Goal: Task Accomplishment & Management: Manage account settings

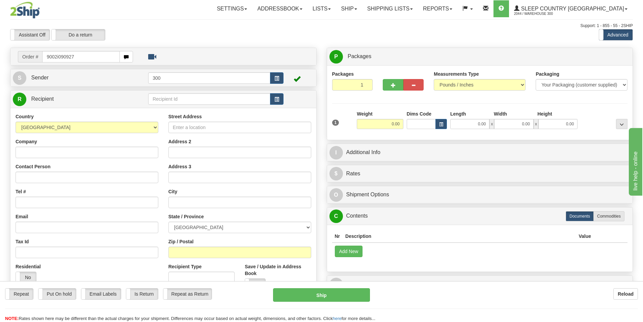
type input "9002i090927"
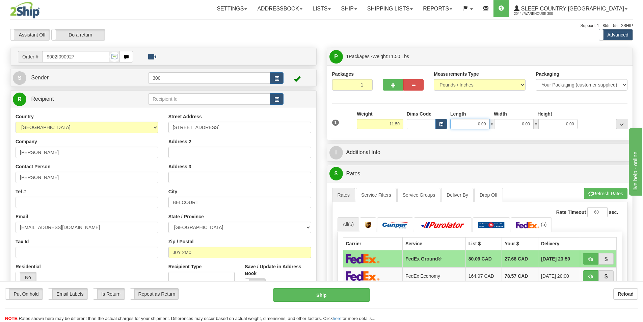
click at [471, 123] on input "0.00" at bounding box center [469, 124] width 39 height 10
type input "14.00"
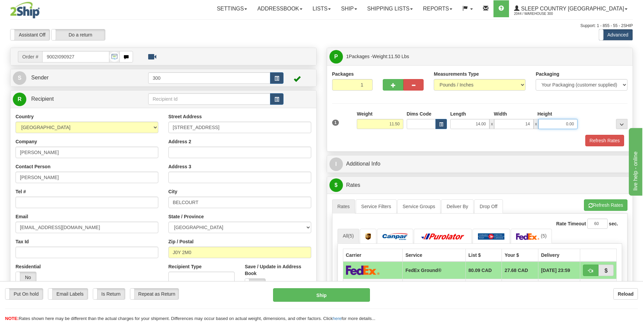
type input "14.00"
type input "42.00"
click at [588, 141] on button "Refresh Rates" at bounding box center [604, 140] width 39 height 11
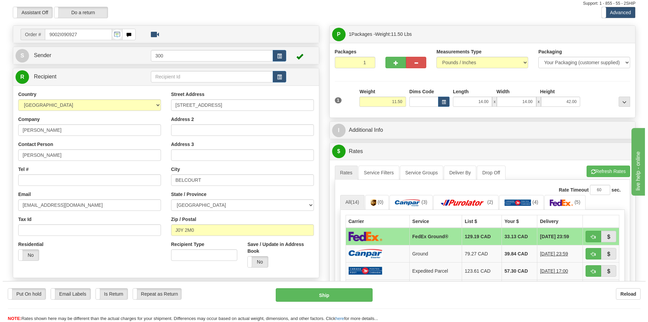
scroll to position [34, 0]
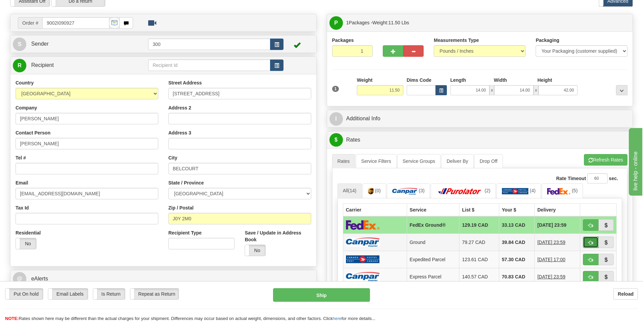
click at [590, 242] on span "button" at bounding box center [591, 242] width 5 height 4
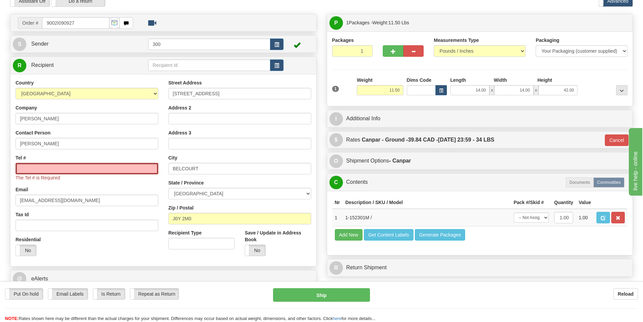
type input "1"
drag, startPoint x: 81, startPoint y: 23, endPoint x: 0, endPoint y: 19, distance: 81.2
click at [0, 19] on div "Toggle navigation Settings Shipping Preferences Fields Preferences New" at bounding box center [321, 156] width 643 height 380
click at [106, 165] on input "Tel #" at bounding box center [87, 168] width 143 height 11
paste input "819 763-5447"
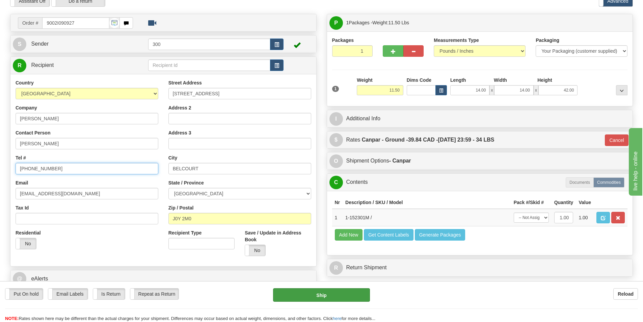
type input "819 763-5447"
click at [300, 295] on button "Ship" at bounding box center [321, 295] width 97 height 14
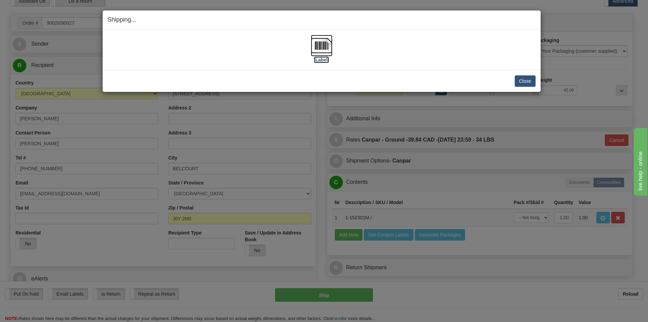
click at [325, 51] on img at bounding box center [322, 46] width 22 height 22
click at [523, 81] on button "Close" at bounding box center [525, 80] width 21 height 11
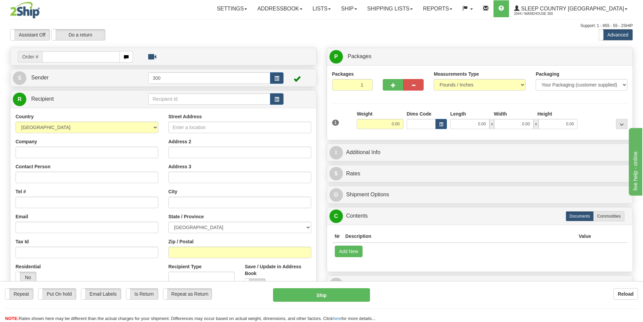
click at [72, 62] on input "text" at bounding box center [81, 56] width 78 height 11
type input "9000i092532"
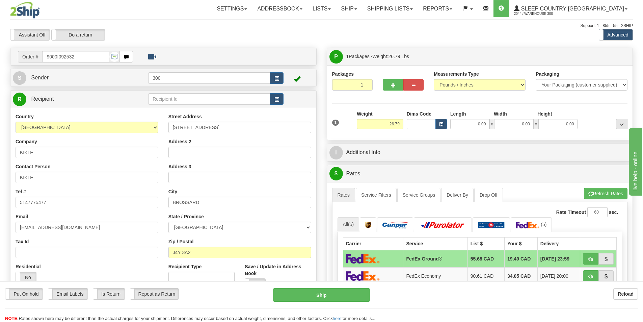
click at [468, 130] on div "1 Weight 26.79 Dims Code x x" at bounding box center [480, 122] width 299 height 24
click at [469, 126] on input "0.00" at bounding box center [469, 124] width 39 height 10
type input "13.00"
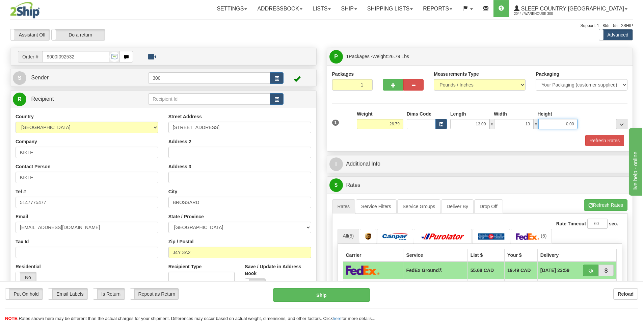
type input "13.00"
type input "40.00"
click at [615, 135] on button "Refresh Rates" at bounding box center [604, 140] width 39 height 11
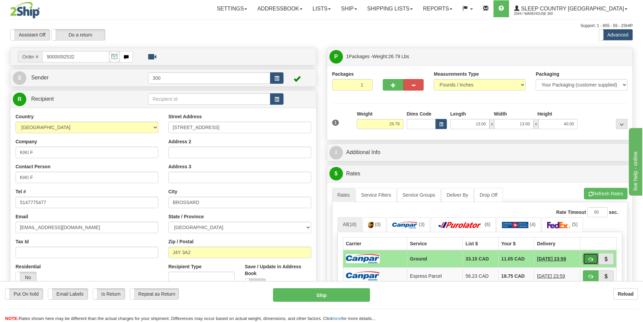
click at [592, 255] on button "button" at bounding box center [591, 258] width 16 height 11
type input "1"
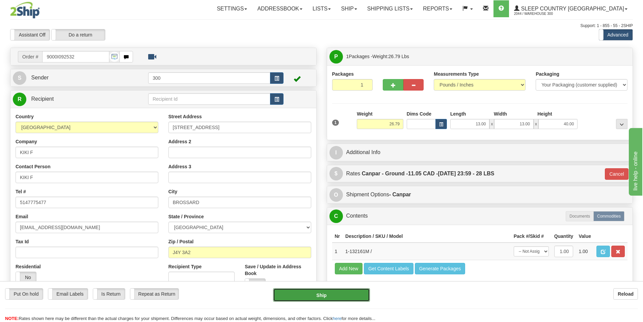
click at [332, 295] on button "Ship" at bounding box center [321, 295] width 97 height 14
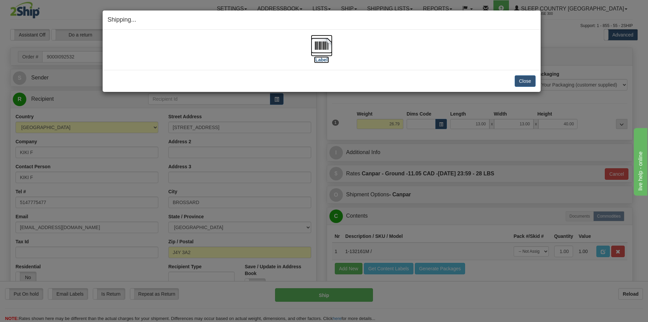
click at [328, 52] on img at bounding box center [322, 46] width 22 height 22
click at [523, 79] on button "Close" at bounding box center [525, 80] width 21 height 11
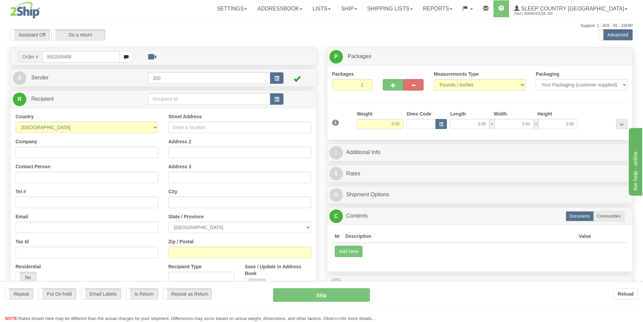
type input "9002i094886"
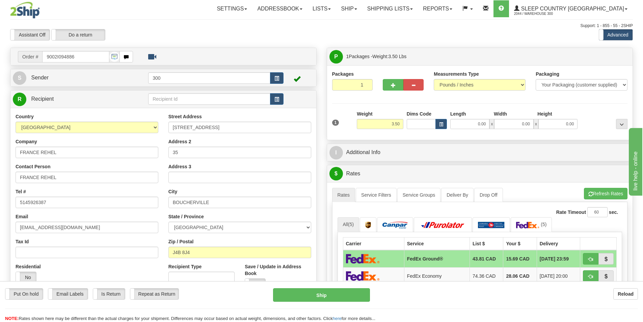
drag, startPoint x: 470, startPoint y: 117, endPoint x: 472, endPoint y: 121, distance: 4.1
click at [470, 117] on div "Length" at bounding box center [471, 114] width 44 height 8
click at [475, 123] on input "0.00" at bounding box center [469, 124] width 39 height 10
type input "25.00"
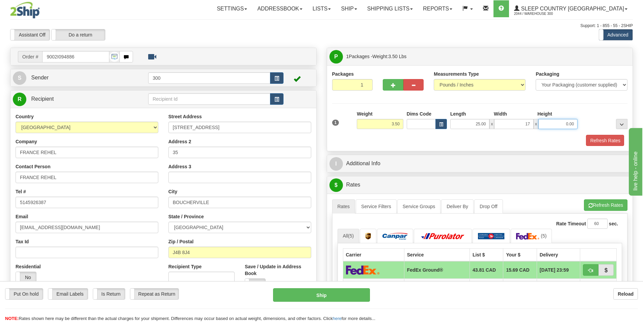
type input "17.00"
type input "4.00"
click at [596, 140] on button "Refresh Rates" at bounding box center [604, 140] width 39 height 11
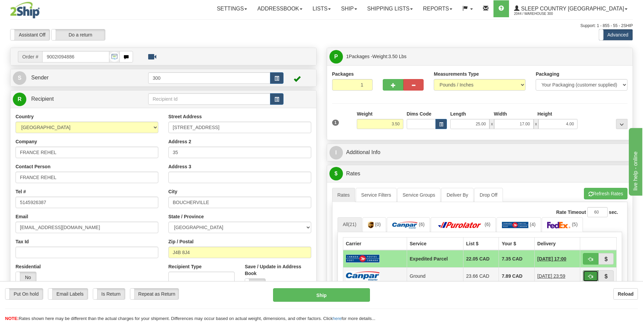
click at [590, 277] on span "button" at bounding box center [591, 276] width 5 height 4
type input "1"
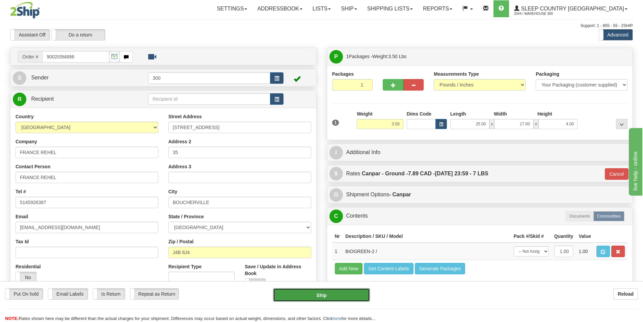
click at [348, 293] on button "Ship" at bounding box center [321, 295] width 97 height 14
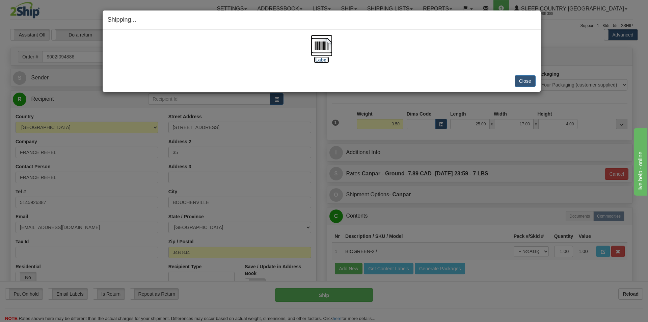
click at [326, 47] on img at bounding box center [322, 46] width 22 height 22
click at [520, 81] on button "Close" at bounding box center [525, 80] width 21 height 11
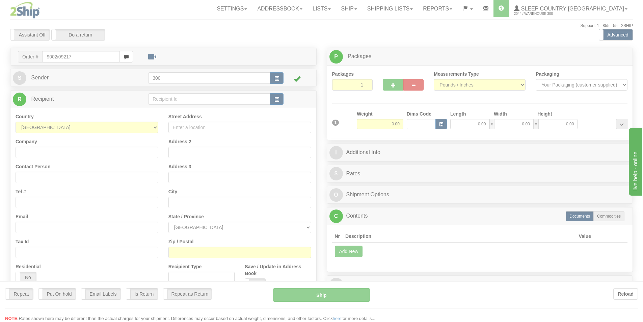
type input "9002i092172"
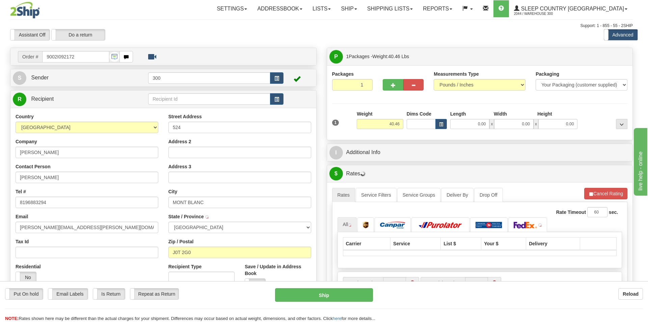
type input "MONT-BLANC"
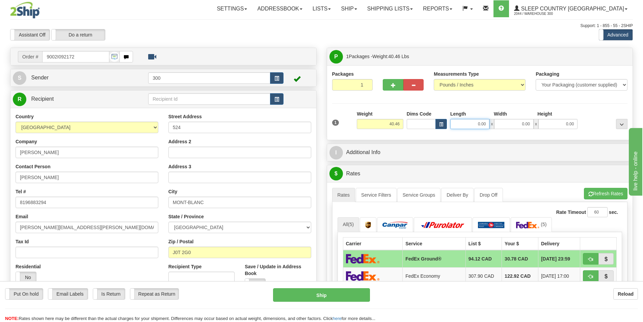
click at [484, 120] on input "0.00" at bounding box center [469, 124] width 39 height 10
type input "0.00"
drag, startPoint x: 464, startPoint y: 130, endPoint x: 469, endPoint y: 122, distance: 9.1
click at [464, 128] on div "1 Weight 40.46 Dims Code x x" at bounding box center [480, 122] width 299 height 24
click at [469, 122] on input "0.00" at bounding box center [469, 124] width 39 height 10
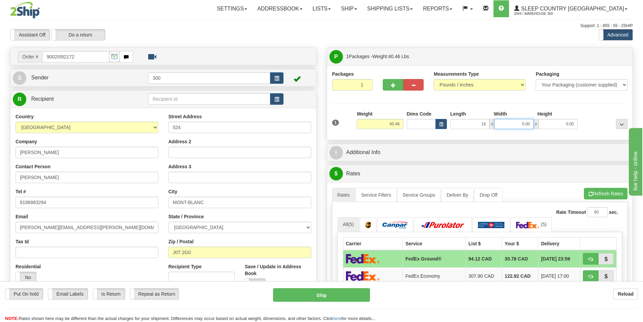
type input "16.00"
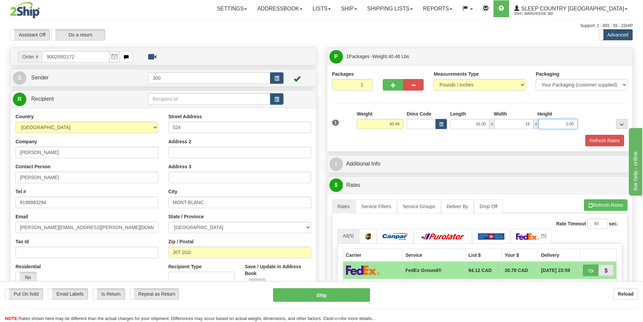
type input "16.00"
type input "40.00"
click at [607, 140] on button "Refresh Rates" at bounding box center [604, 140] width 39 height 11
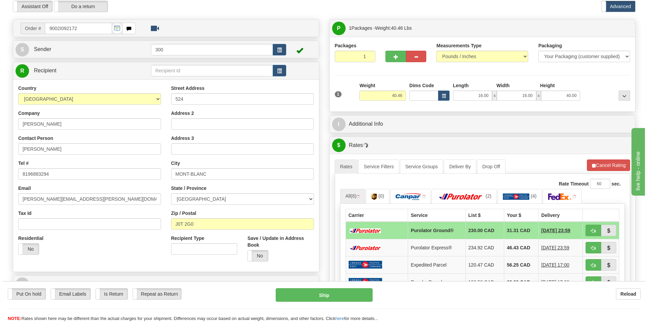
scroll to position [68, 0]
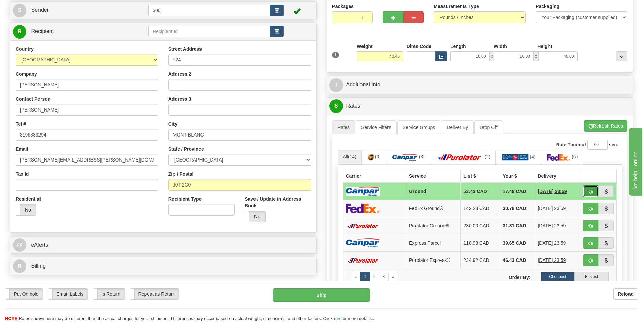
click at [591, 191] on span "button" at bounding box center [591, 191] width 5 height 4
type input "1"
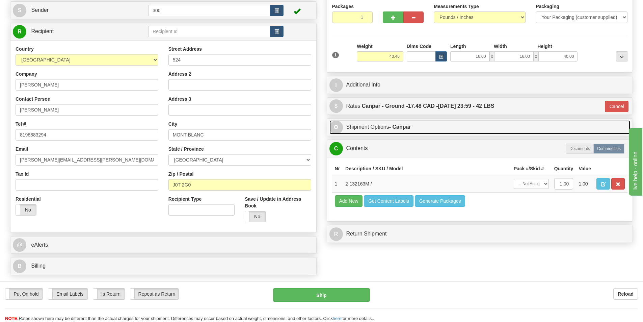
click at [397, 131] on link "O Shipment Options - Canpar" at bounding box center [480, 127] width 301 height 14
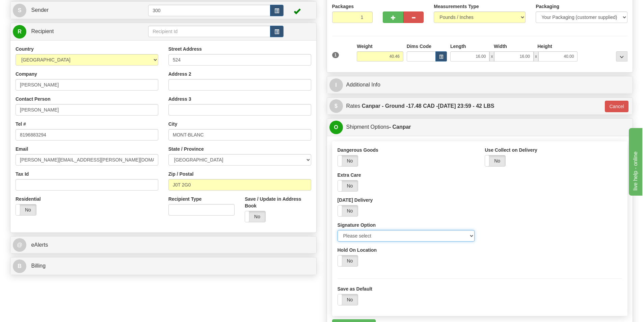
drag, startPoint x: 400, startPoint y: 233, endPoint x: 397, endPoint y: 240, distance: 7.7
click at [400, 233] on select "Please select No Signature Required Signature Required Adult Signature" at bounding box center [406, 235] width 137 height 11
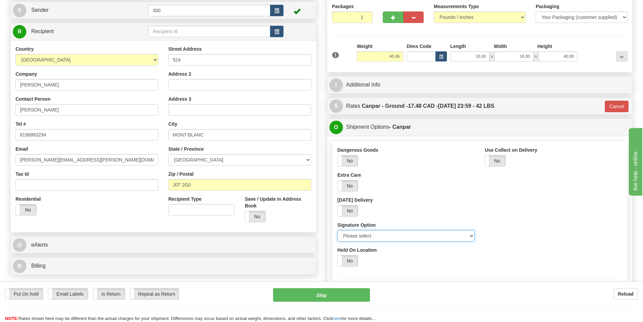
select select "2"
click at [338, 230] on select "Please select No Signature Required Signature Required Adult Signature" at bounding box center [406, 235] width 137 height 11
click at [358, 295] on button "Ship" at bounding box center [321, 295] width 97 height 14
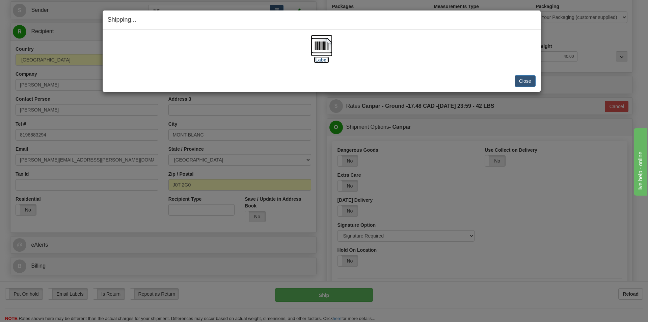
click at [325, 43] on img at bounding box center [322, 46] width 22 height 22
click at [321, 44] on img at bounding box center [322, 46] width 22 height 22
click at [521, 83] on button "Close" at bounding box center [525, 80] width 21 height 11
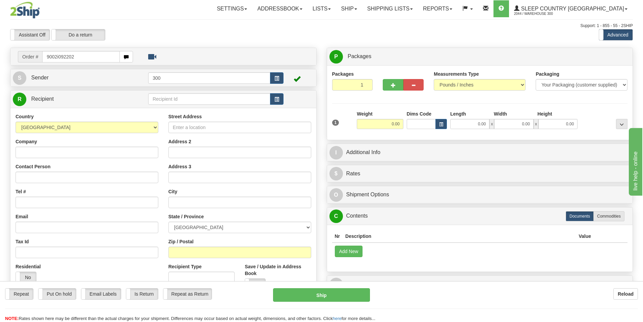
type input "9002i092202"
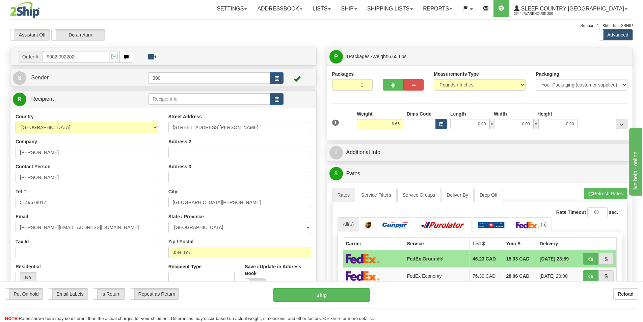
click at [475, 130] on div "1 Weight 6.65 Dims Code 0.00" at bounding box center [480, 122] width 299 height 24
click at [475, 129] on input "0.00" at bounding box center [469, 124] width 39 height 10
click button "Delete" at bounding box center [0, 0] width 0 height 0
type input "0.00"
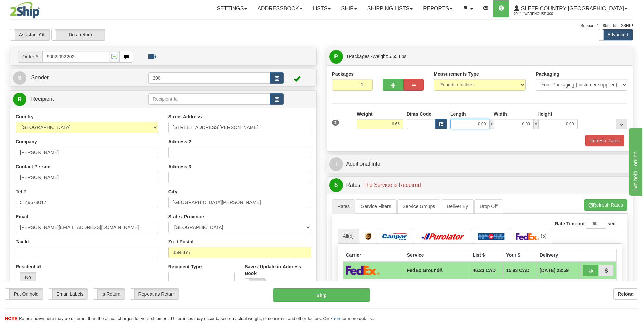
click at [480, 124] on input "0.00" at bounding box center [469, 124] width 39 height 10
type input "12.00"
type input "11.00"
type input "3.00"
click at [598, 142] on button "Refresh Rates" at bounding box center [604, 140] width 39 height 11
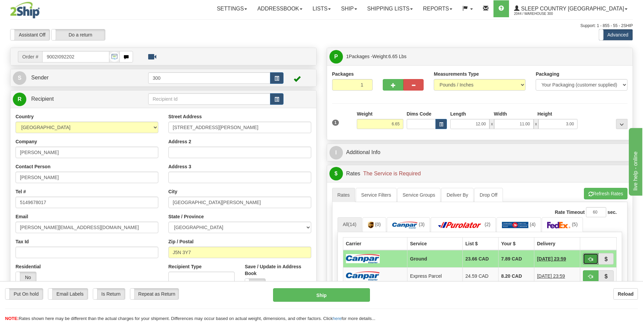
click at [589, 257] on span "button" at bounding box center [591, 259] width 5 height 4
type input "1"
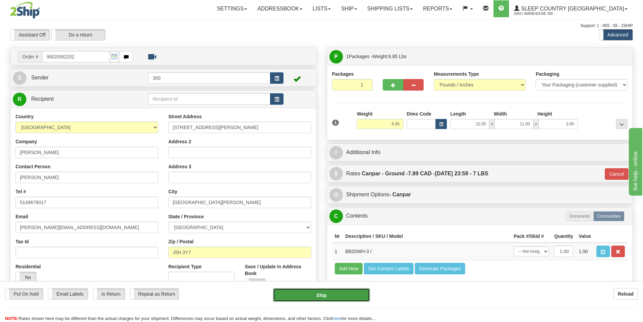
click at [325, 293] on button "Ship" at bounding box center [321, 295] width 97 height 14
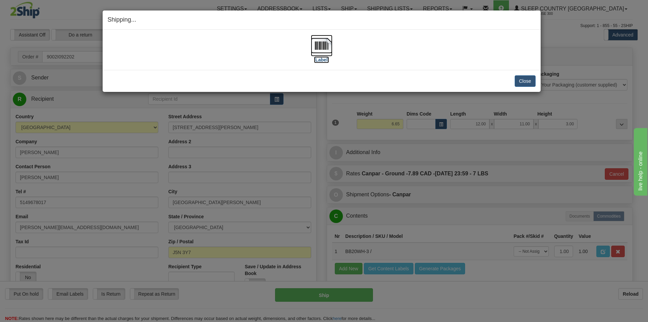
click at [319, 45] on img at bounding box center [322, 46] width 22 height 22
click at [520, 81] on button "Close" at bounding box center [525, 80] width 21 height 11
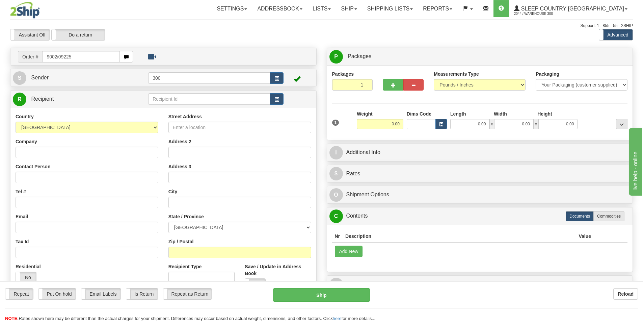
type input "9002i092259"
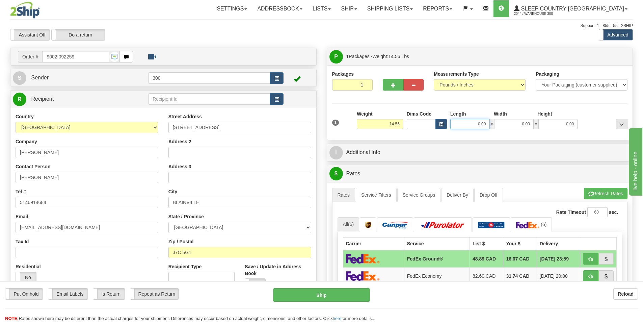
click at [484, 126] on input "0.00" at bounding box center [469, 124] width 39 height 10
type input "18.00"
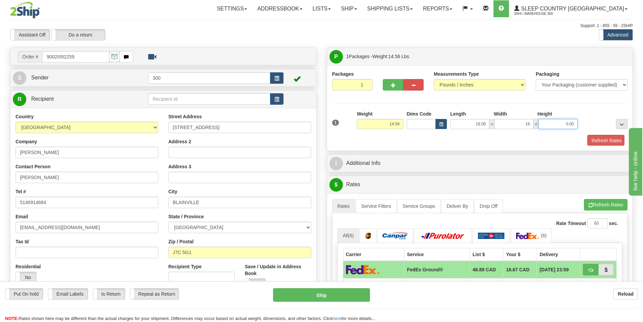
type input "16.00"
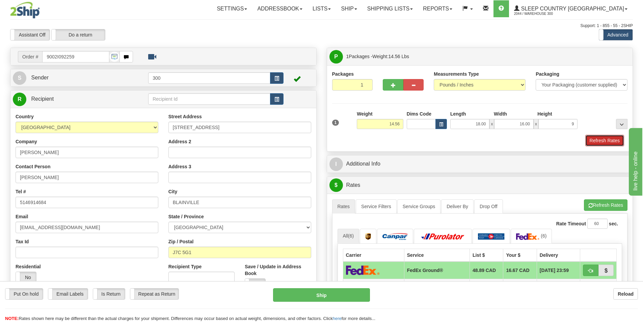
type input "9.00"
click at [609, 139] on button "Refresh Rates" at bounding box center [604, 140] width 39 height 11
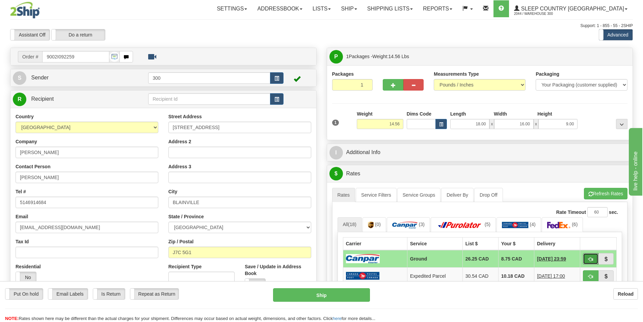
click at [587, 257] on button "button" at bounding box center [591, 258] width 16 height 11
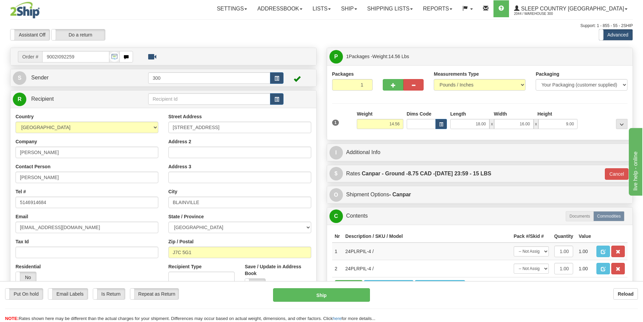
type input "1"
click at [330, 292] on button "Ship" at bounding box center [321, 295] width 97 height 14
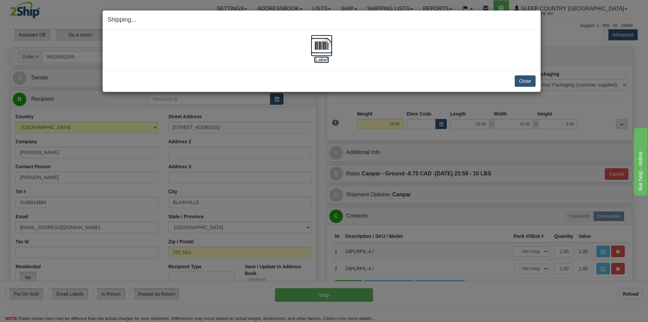
click at [322, 48] on img at bounding box center [322, 46] width 22 height 22
click at [316, 48] on img at bounding box center [322, 46] width 22 height 22
click at [530, 78] on button "Close" at bounding box center [525, 80] width 21 height 11
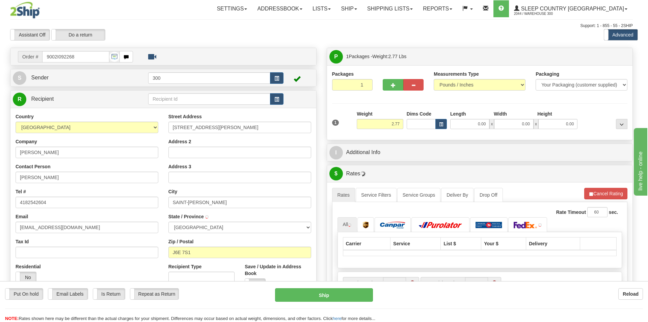
type input "SAINT-[PERSON_NAME]"
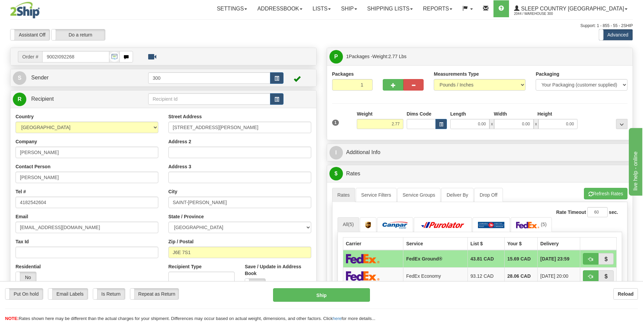
drag, startPoint x: 471, startPoint y: 131, endPoint x: 460, endPoint y: 117, distance: 18.0
click at [471, 131] on div "1 Weight 2.77 Dims Code 0.00" at bounding box center [480, 122] width 299 height 24
click at [460, 117] on div "Length" at bounding box center [471, 114] width 44 height 8
click at [477, 127] on input "0.00" at bounding box center [469, 124] width 39 height 10
type input "7.00"
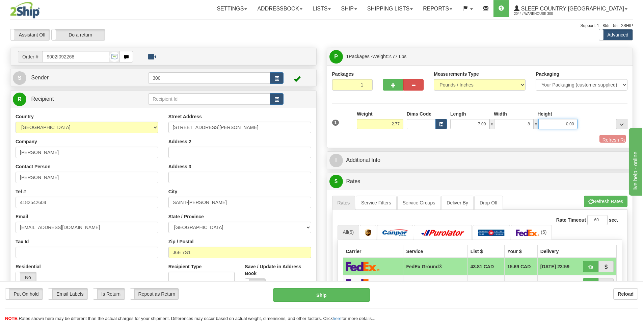
type input "8.00"
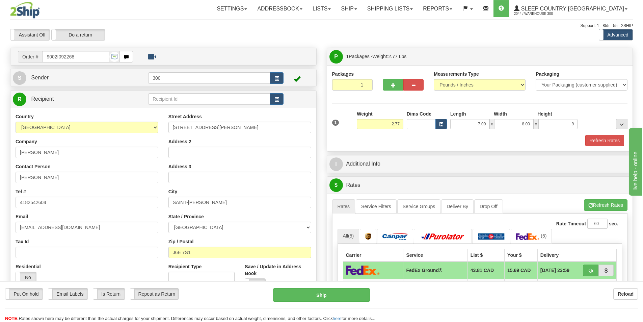
type input "9.00"
drag, startPoint x: 593, startPoint y: 149, endPoint x: 597, endPoint y: 135, distance: 14.4
click at [593, 148] on div "Packages 1 1 Measurements Type" at bounding box center [480, 108] width 306 height 86
click at [597, 135] on button "Refresh Rates" at bounding box center [604, 140] width 39 height 11
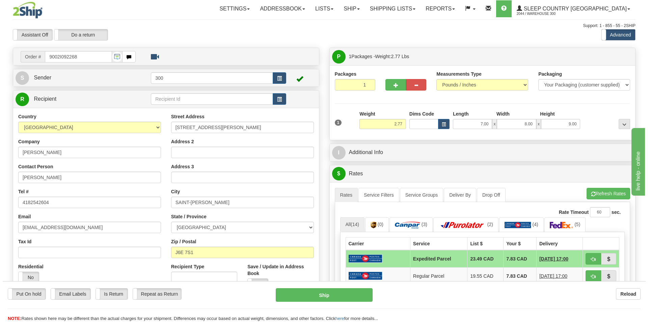
scroll to position [68, 0]
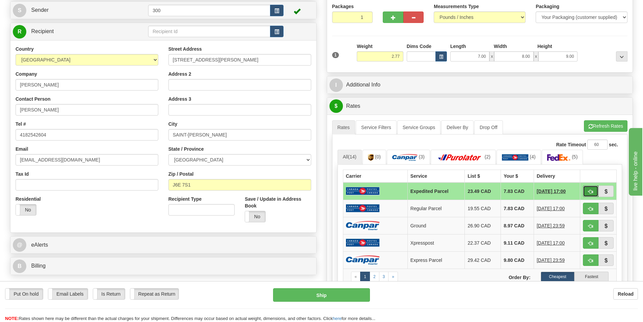
click at [593, 193] on span "button" at bounding box center [591, 191] width 5 height 4
type input "DOM.EP"
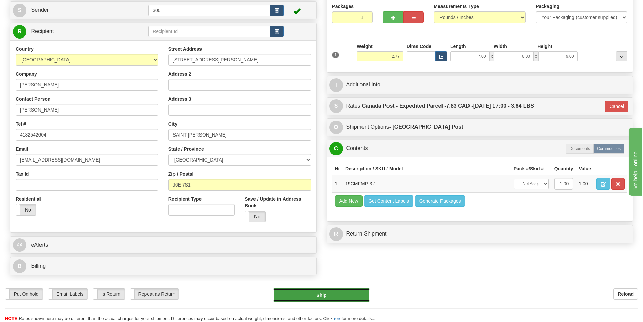
click at [302, 289] on button "Ship" at bounding box center [321, 295] width 97 height 14
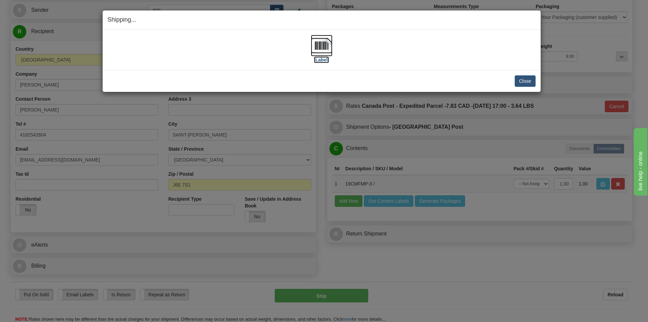
click at [326, 52] on img at bounding box center [322, 46] width 22 height 22
click at [524, 81] on button "Close" at bounding box center [525, 80] width 21 height 11
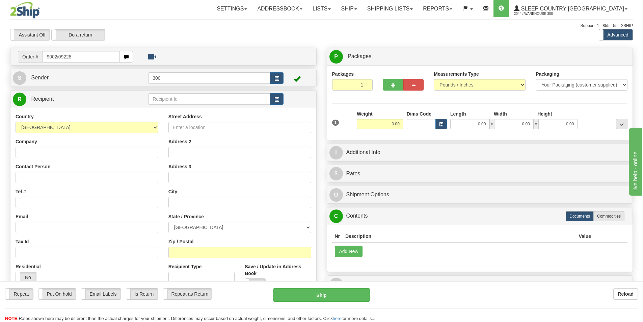
type input "9002i092287"
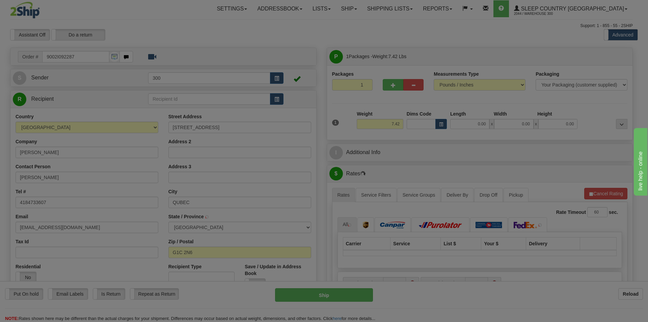
type input "[GEOGRAPHIC_DATA]"
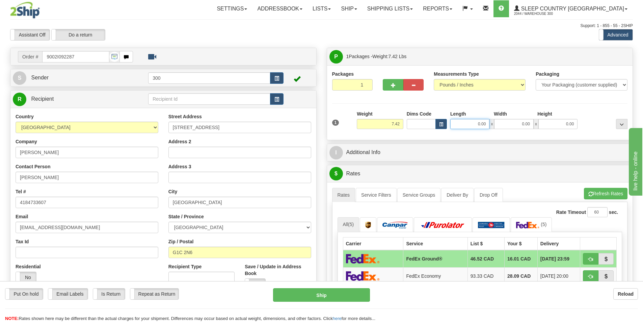
click at [470, 123] on input "0.00" at bounding box center [469, 124] width 39 height 10
type input "32.00"
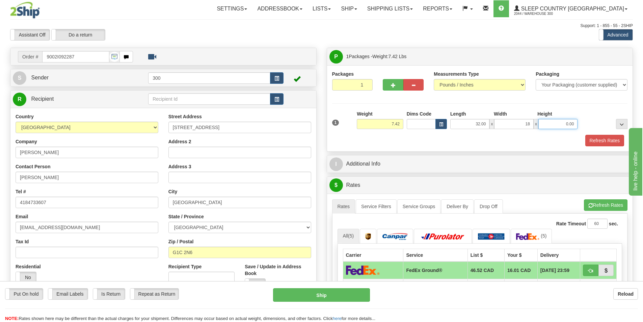
type input "18.00"
type input "12.00"
drag, startPoint x: 613, startPoint y: 143, endPoint x: 613, endPoint y: 139, distance: 3.7
click at [613, 143] on button "Refresh Rates" at bounding box center [604, 140] width 39 height 11
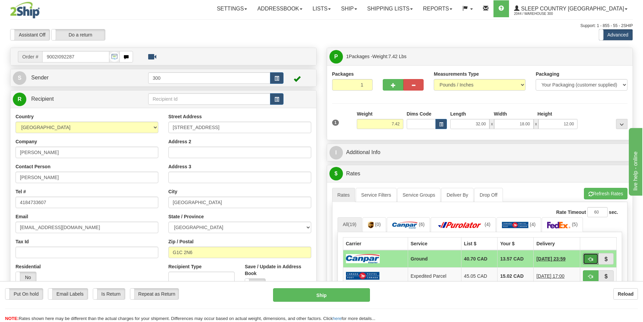
click at [590, 257] on span "button" at bounding box center [591, 259] width 5 height 4
type input "1"
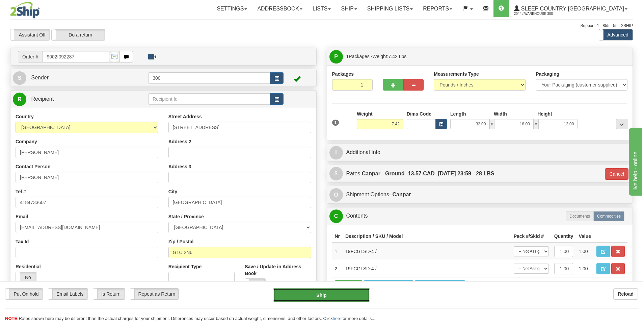
click at [282, 289] on button "Ship" at bounding box center [321, 295] width 97 height 14
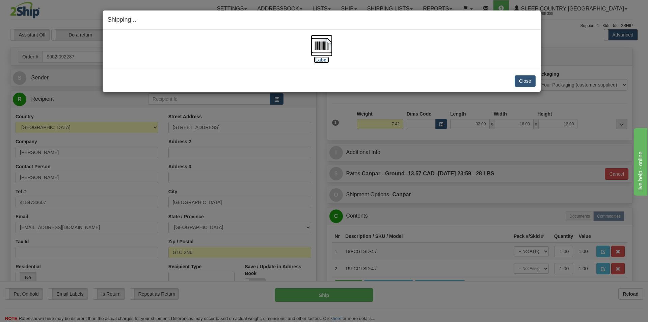
click at [321, 57] on label "[Label]" at bounding box center [322, 59] width 16 height 7
click at [527, 80] on button "Close" at bounding box center [525, 80] width 21 height 11
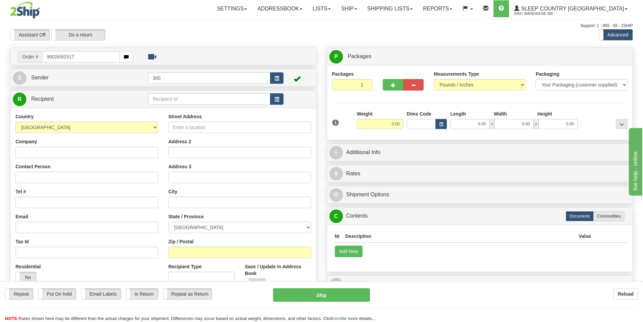
type input "9002i092317"
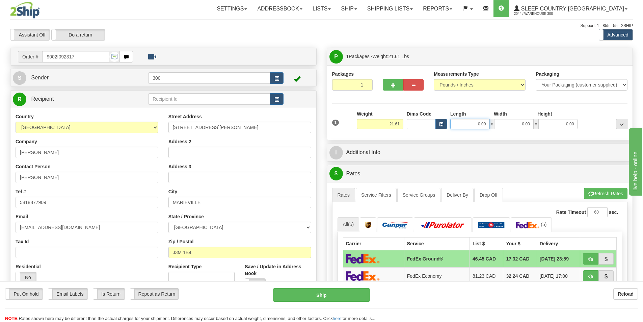
click at [480, 127] on input "0.00" at bounding box center [469, 124] width 39 height 10
type input "11.00"
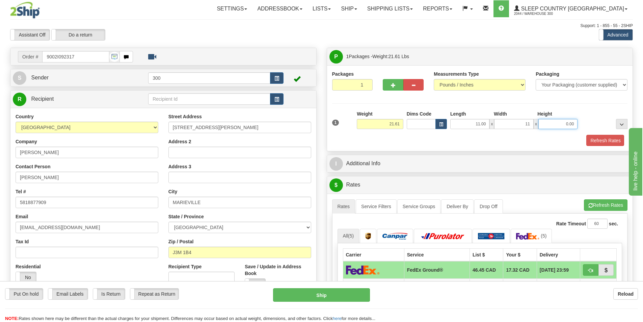
type input "11.00"
type input "23.00"
click at [582, 141] on div "Refresh Rates" at bounding box center [480, 140] width 299 height 11
click at [593, 139] on button "Refresh Rates" at bounding box center [604, 140] width 39 height 11
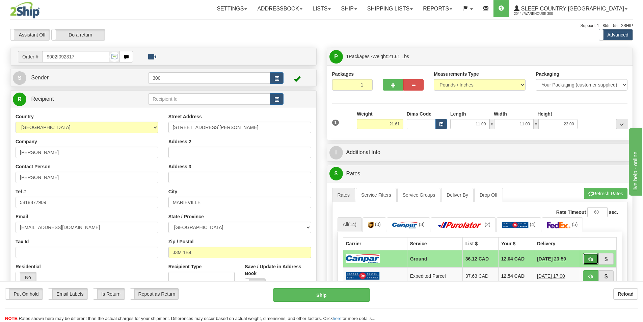
click at [591, 258] on span "button" at bounding box center [591, 259] width 5 height 4
type input "1"
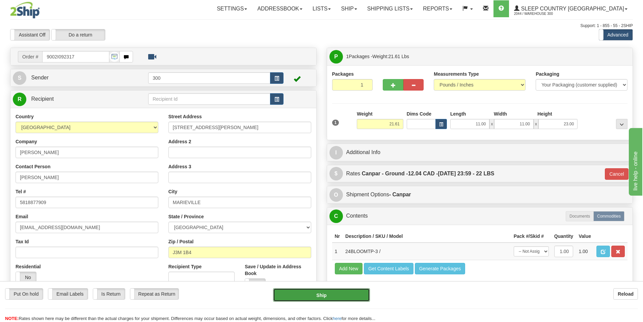
click at [336, 296] on button "Ship" at bounding box center [321, 295] width 97 height 14
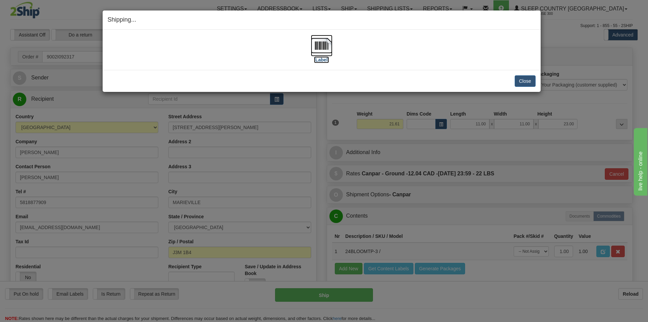
click at [320, 42] on img at bounding box center [322, 46] width 22 height 22
click at [529, 79] on button "Close" at bounding box center [525, 80] width 21 height 11
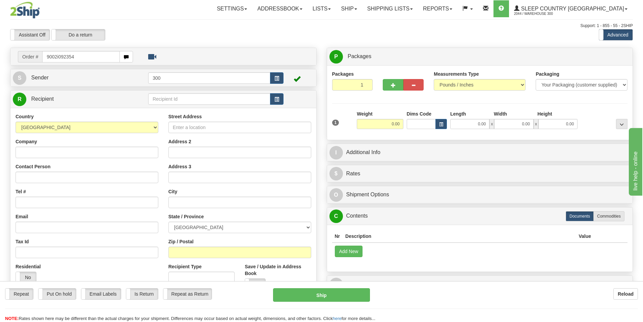
type input "9002i092354"
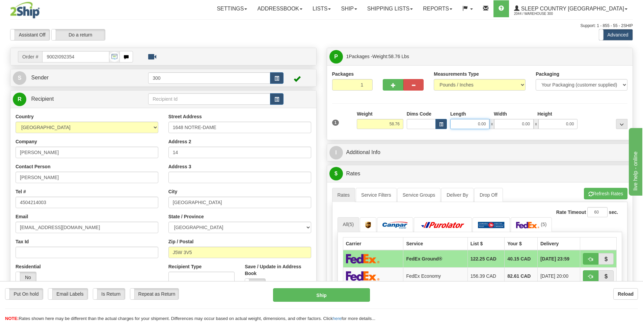
click at [485, 124] on input "0.00" at bounding box center [469, 124] width 39 height 10
type input "17.00"
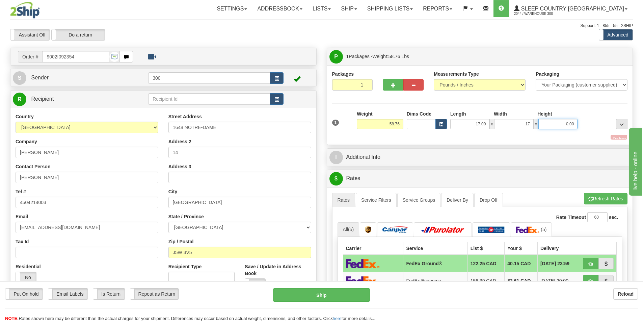
type input "17.00"
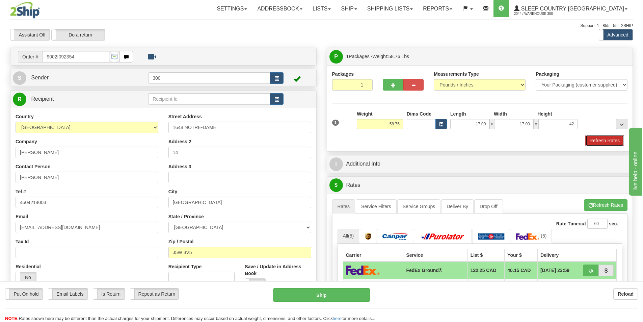
type input "42.00"
click at [587, 139] on button "Refresh Rates" at bounding box center [604, 140] width 39 height 11
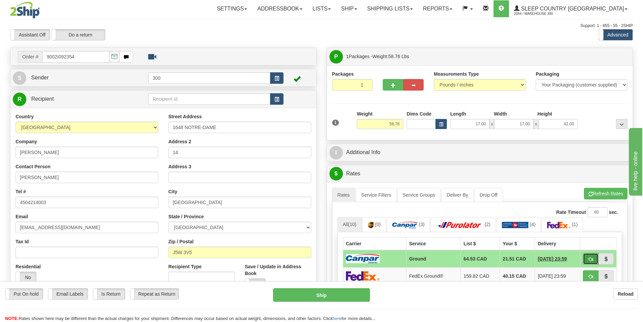
click at [595, 258] on button "button" at bounding box center [591, 258] width 16 height 11
type input "1"
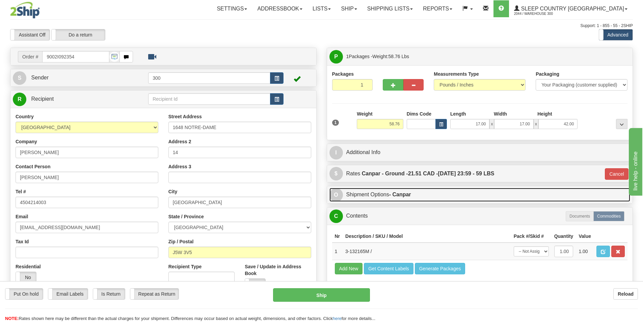
click at [393, 193] on strong "- Canpar" at bounding box center [400, 194] width 22 height 6
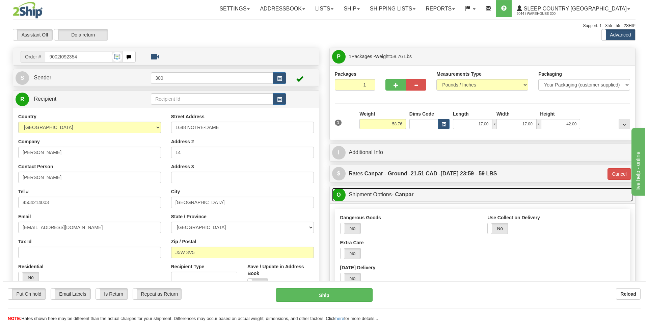
scroll to position [68, 0]
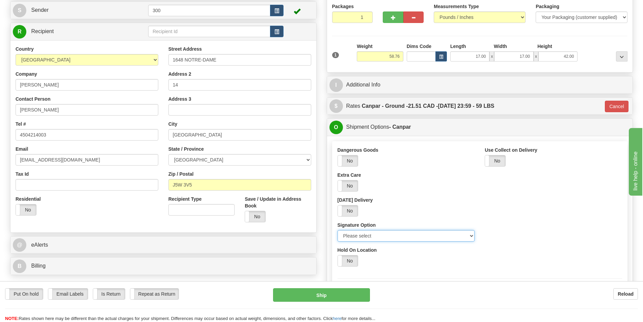
drag, startPoint x: 386, startPoint y: 232, endPoint x: 387, endPoint y: 239, distance: 7.5
click at [386, 232] on select "Please select No Signature Required Signature Required Adult Signature" at bounding box center [406, 235] width 137 height 11
select select "2"
click at [338, 230] on select "Please select No Signature Required Signature Required Adult Signature" at bounding box center [406, 235] width 137 height 11
click at [344, 289] on button "Ship" at bounding box center [321, 295] width 97 height 14
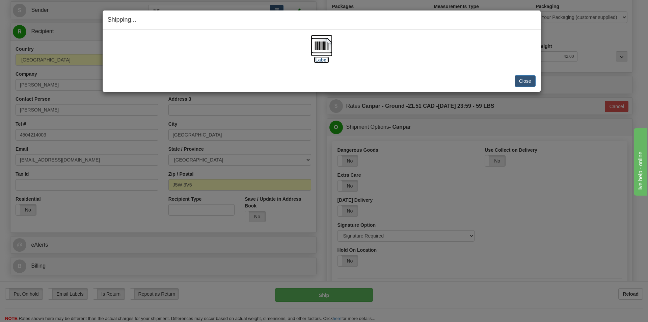
click at [320, 51] on img at bounding box center [322, 46] width 22 height 22
click at [532, 82] on button "Close" at bounding box center [525, 80] width 21 height 11
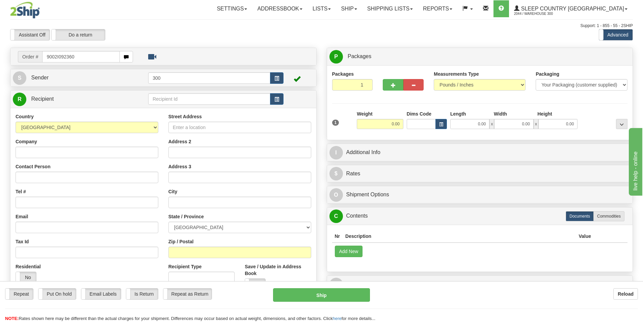
type input "9002I092360"
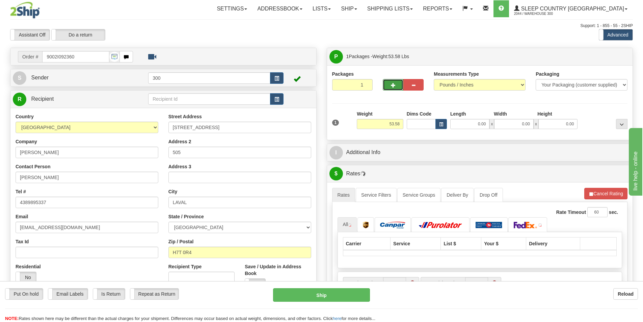
click at [392, 82] on button "button" at bounding box center [393, 84] width 20 height 11
type input "2"
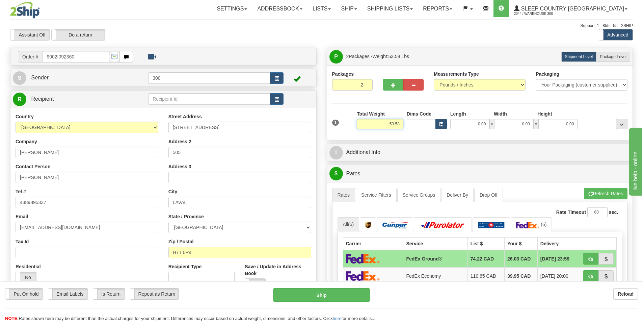
drag, startPoint x: 384, startPoint y: 122, endPoint x: 441, endPoint y: 123, distance: 56.4
click at [441, 123] on div "1 Total Weight 53.58 Dims Code x" at bounding box center [480, 122] width 299 height 24
type input "26.50"
click at [549, 102] on div "Packages 2 1 Measurements Type" at bounding box center [480, 103] width 296 height 64
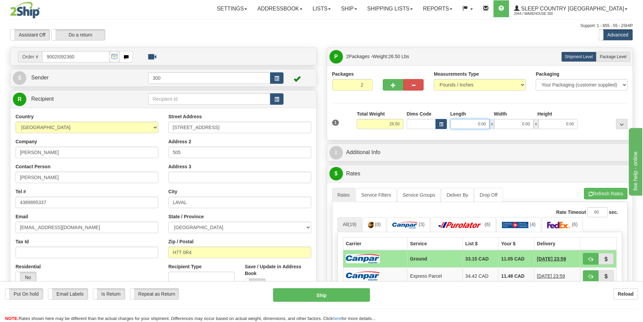
click at [473, 122] on input "0.00" at bounding box center [469, 124] width 39 height 10
type input "13.00"
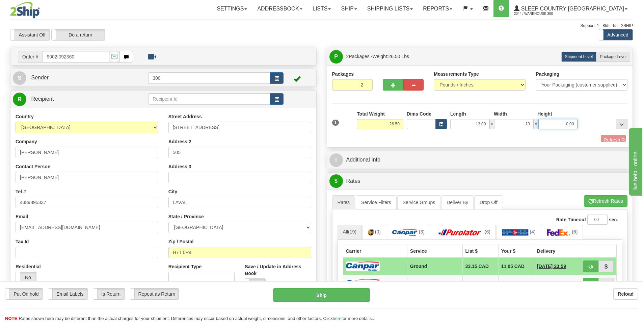
type input "13.00"
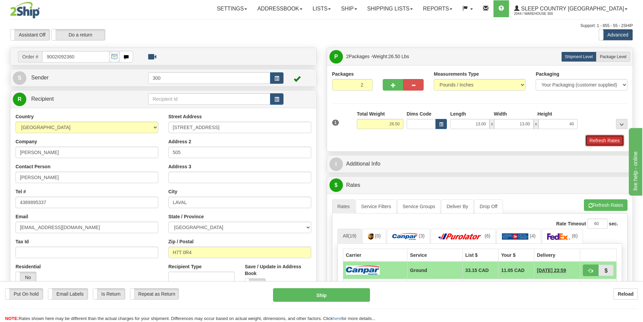
type input "40.00"
click at [610, 139] on button "Refresh Rates" at bounding box center [604, 140] width 39 height 11
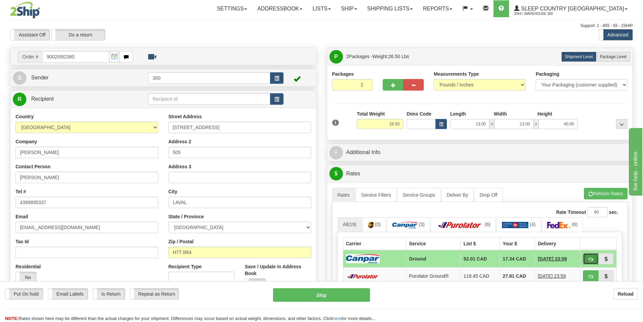
click at [593, 260] on span "button" at bounding box center [591, 259] width 5 height 4
type input "1"
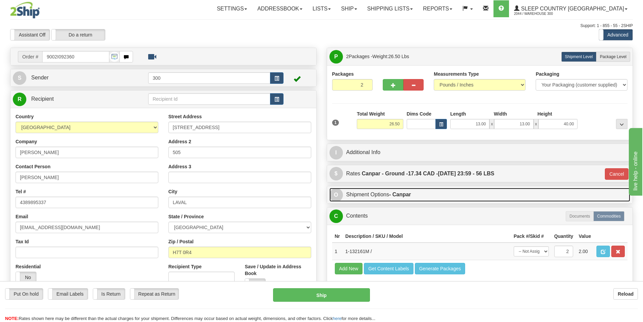
click at [367, 192] on link "O Shipment Options - Canpar" at bounding box center [480, 195] width 301 height 14
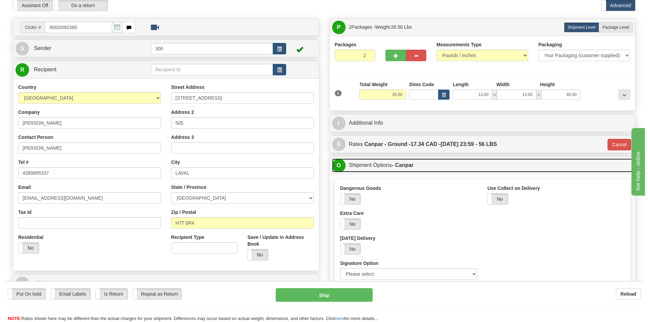
scroll to position [68, 0]
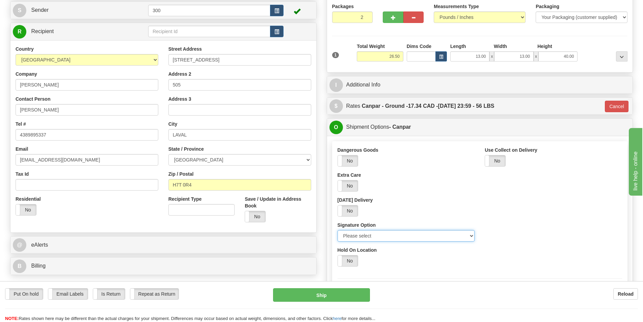
click at [387, 240] on select "Please select No Signature Required Signature Required Adult Signature" at bounding box center [406, 235] width 137 height 11
select select "2"
click at [338, 230] on select "Please select No Signature Required Signature Required Adult Signature" at bounding box center [406, 235] width 137 height 11
click at [356, 296] on button "Ship" at bounding box center [321, 295] width 97 height 14
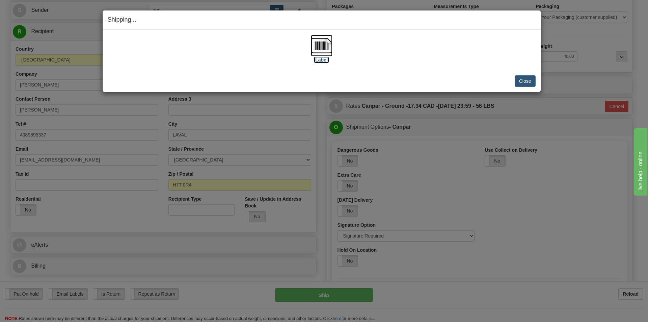
click at [329, 42] on img at bounding box center [322, 46] width 22 height 22
click at [525, 77] on button "Close" at bounding box center [525, 80] width 21 height 11
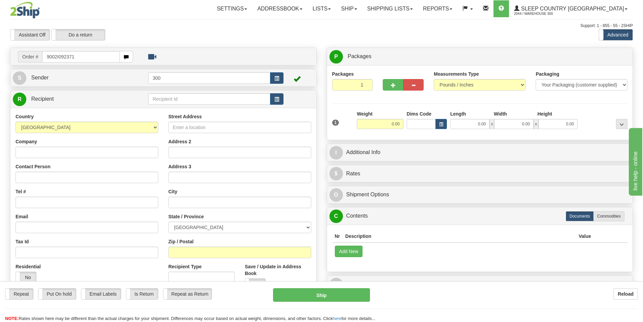
type input "9002I092371"
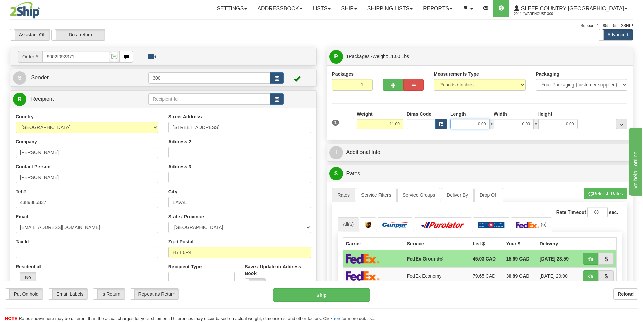
click at [477, 127] on input "0.00" at bounding box center [469, 124] width 39 height 10
type input "18.00"
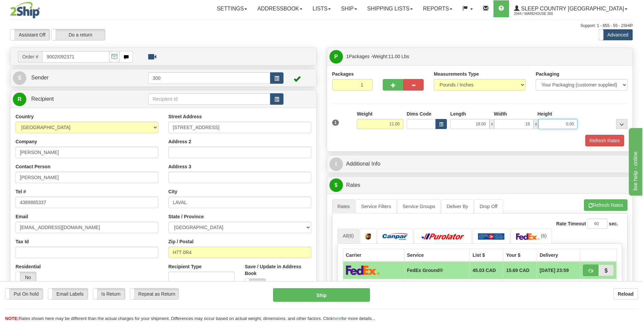
type input "16.00"
type input "6.00"
click at [598, 143] on button "Refresh Rates" at bounding box center [604, 140] width 39 height 11
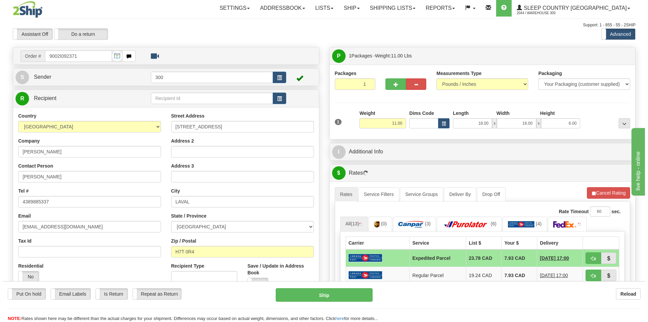
scroll to position [68, 0]
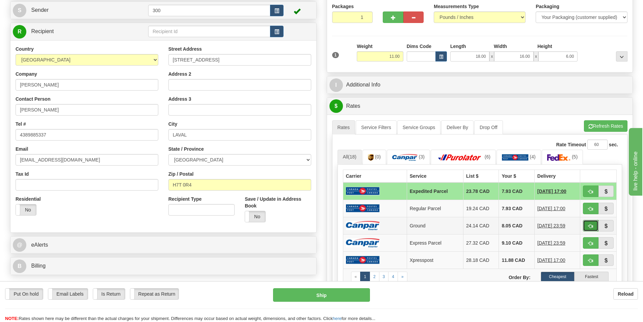
click at [590, 223] on button "button" at bounding box center [591, 225] width 16 height 11
type input "1"
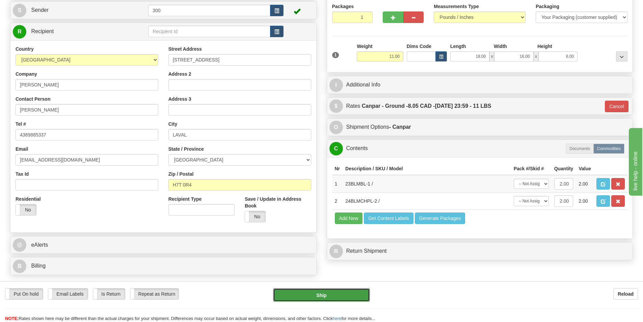
click at [330, 300] on button "Ship" at bounding box center [321, 295] width 97 height 14
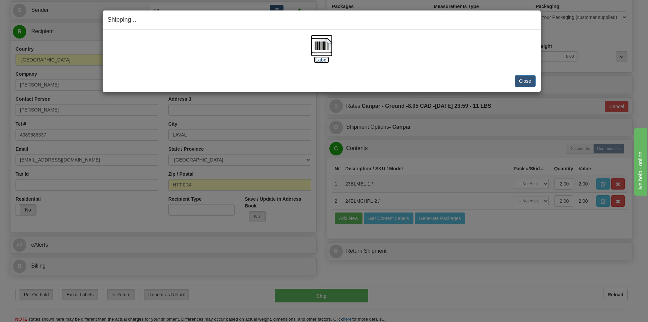
click at [317, 45] on img at bounding box center [322, 46] width 22 height 22
click at [516, 79] on button "Close" at bounding box center [525, 80] width 21 height 11
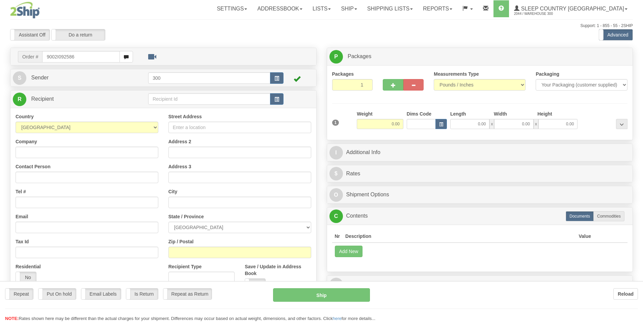
type input "9002I092586"
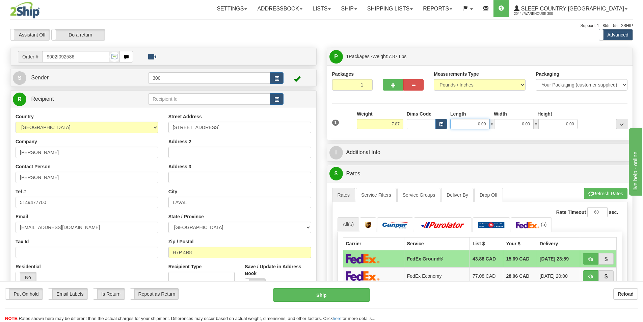
click at [465, 125] on input "0.00" at bounding box center [469, 124] width 39 height 10
type input "13.00"
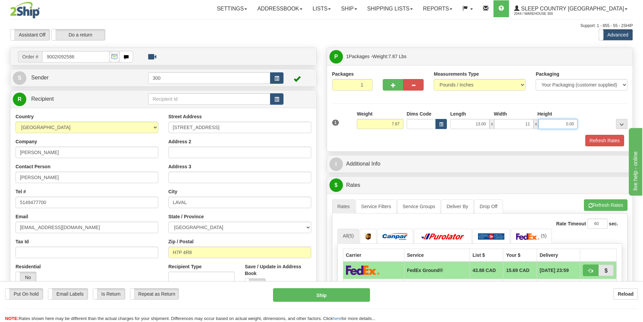
type input "11.00"
type input "4.00"
click at [597, 139] on button "Refresh Rates" at bounding box center [604, 140] width 39 height 11
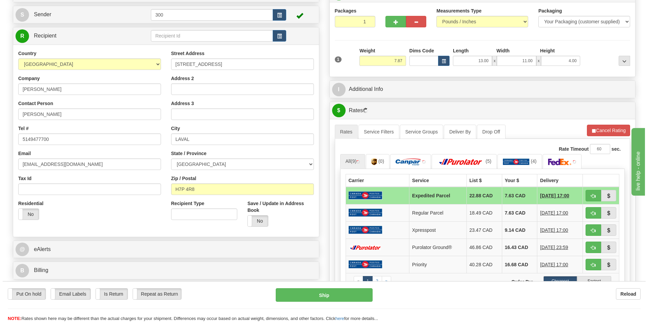
scroll to position [68, 0]
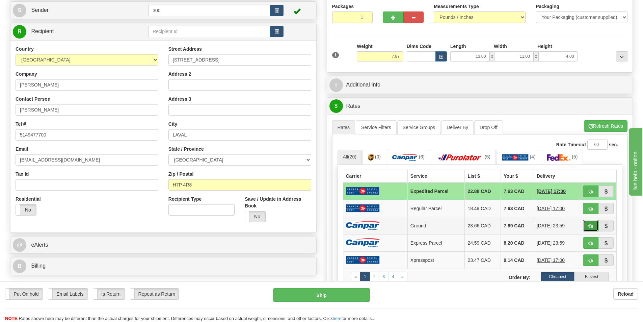
click at [585, 223] on button "button" at bounding box center [591, 225] width 16 height 11
type input "1"
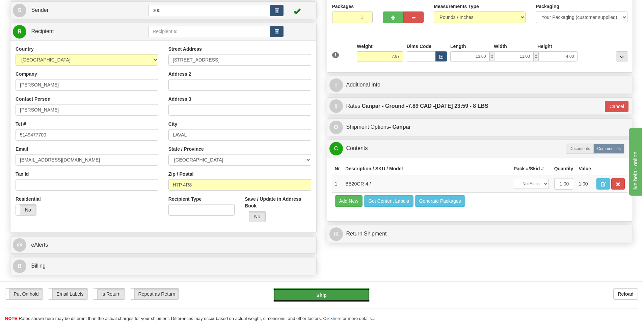
click at [329, 299] on button "Ship" at bounding box center [321, 295] width 97 height 14
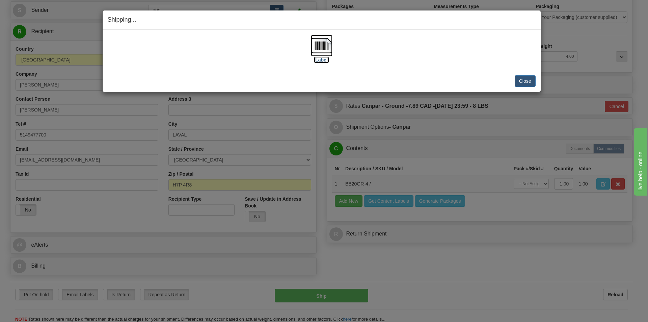
click at [316, 49] on img at bounding box center [322, 46] width 22 height 22
click at [522, 83] on button "Close" at bounding box center [525, 80] width 21 height 11
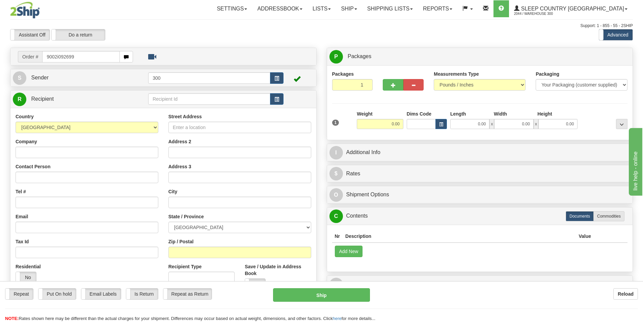
type input "9002i092699"
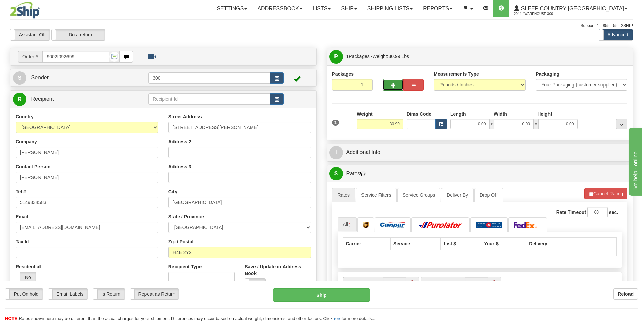
click at [396, 84] on button "button" at bounding box center [393, 84] width 20 height 11
type input "2"
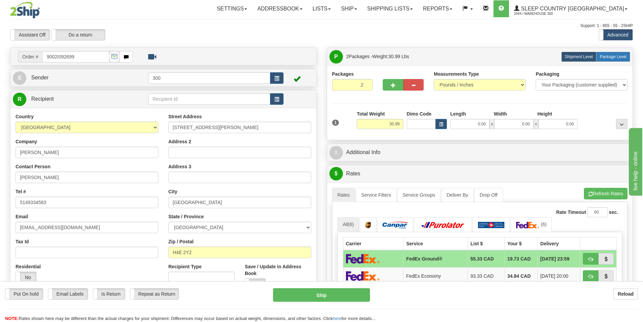
click at [615, 57] on span "Package Level" at bounding box center [613, 56] width 27 height 5
radio input "true"
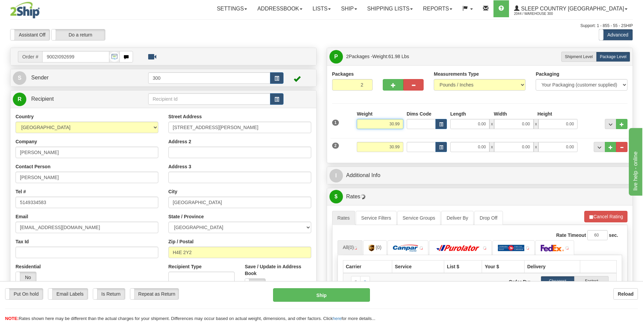
drag, startPoint x: 386, startPoint y: 122, endPoint x: 427, endPoint y: 128, distance: 42.0
click at [427, 128] on div "1 Weight 30.99 Dims Code x x" at bounding box center [480, 122] width 299 height 24
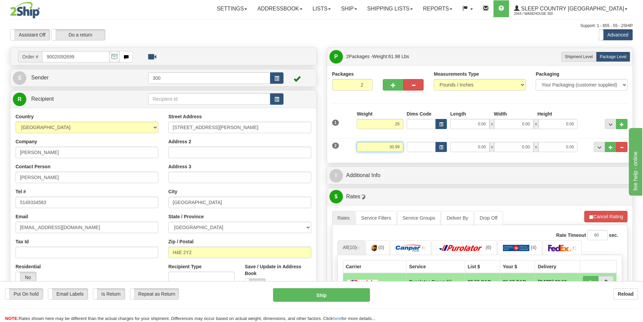
type input "26.00"
click at [393, 149] on input "30.99" at bounding box center [380, 147] width 47 height 10
type input "5.00"
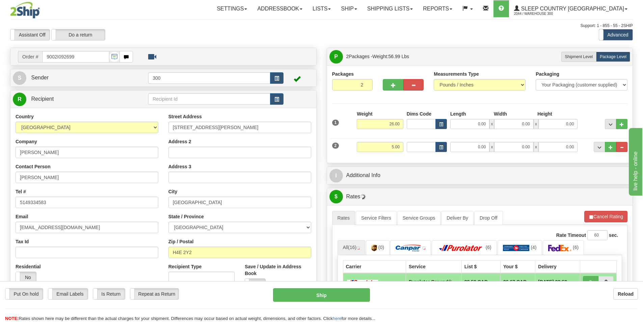
click at [415, 158] on div "Packages 2 2 Measurements Type" at bounding box center [480, 114] width 306 height 98
click at [463, 125] on input "0.00" at bounding box center [469, 124] width 39 height 10
type input "14.00"
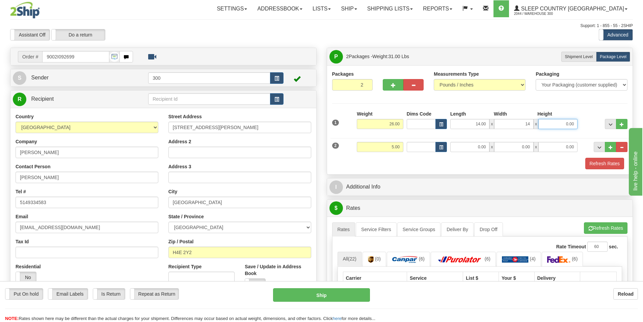
type input "14.00"
type input "0"
type input "40.00"
click at [478, 147] on input "0.00" at bounding box center [469, 147] width 39 height 10
type input "7.00"
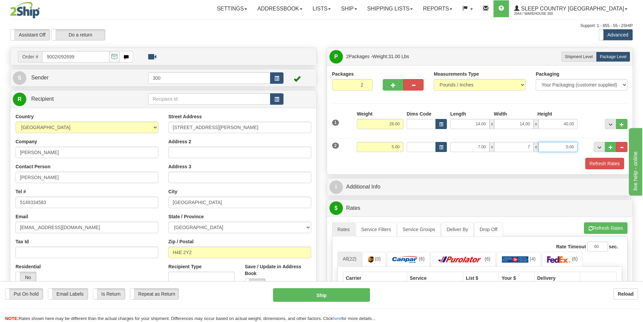
type input "7.00"
type input "14.00"
click at [601, 163] on button "Refresh Rates" at bounding box center [604, 163] width 39 height 11
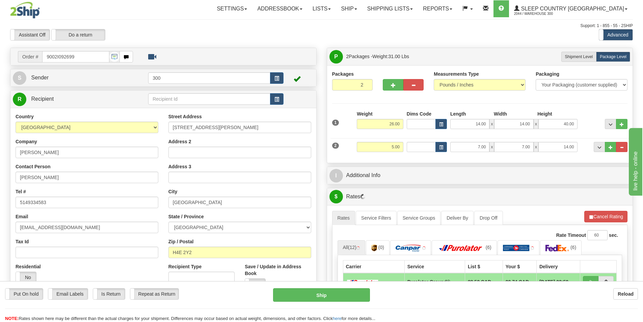
scroll to position [68, 0]
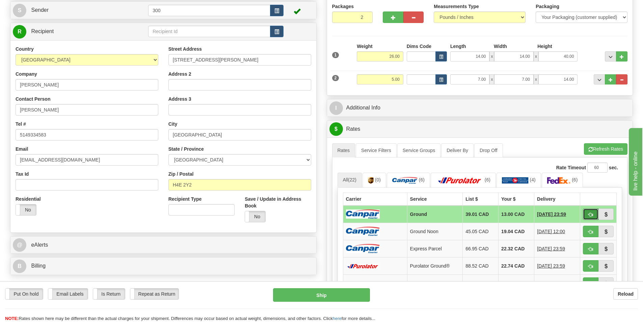
click at [594, 212] on button "button" at bounding box center [591, 213] width 16 height 11
type input "1"
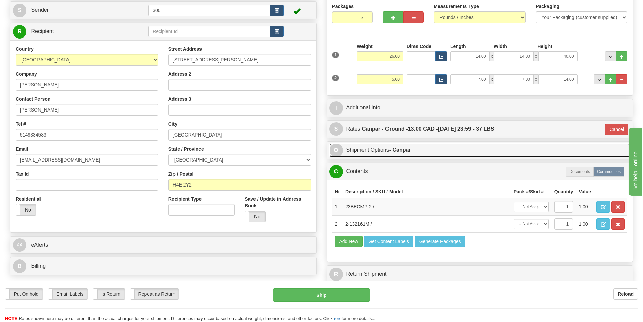
click at [389, 153] on link "O Shipment Options - Canpar" at bounding box center [480, 150] width 301 height 14
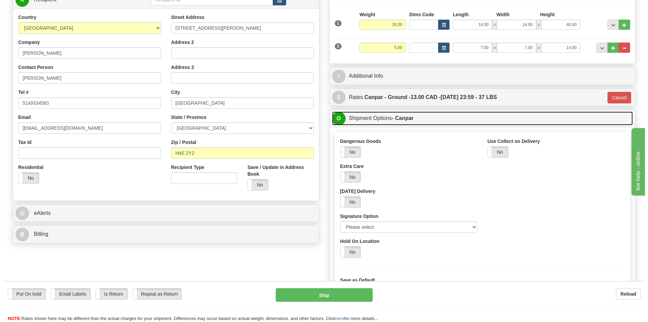
scroll to position [135, 0]
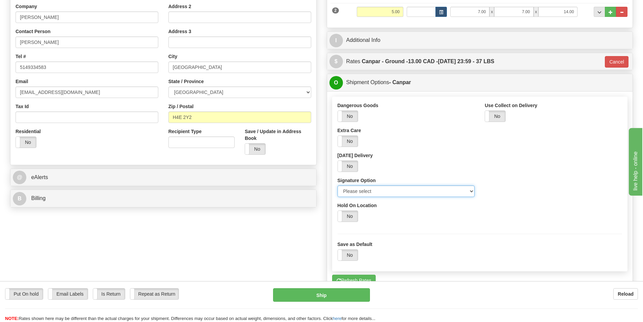
click at [385, 192] on select "Please select No Signature Required Signature Required Adult Signature" at bounding box center [406, 190] width 137 height 11
select select "2"
click at [338, 185] on select "Please select No Signature Required Signature Required Adult Signature" at bounding box center [406, 190] width 137 height 11
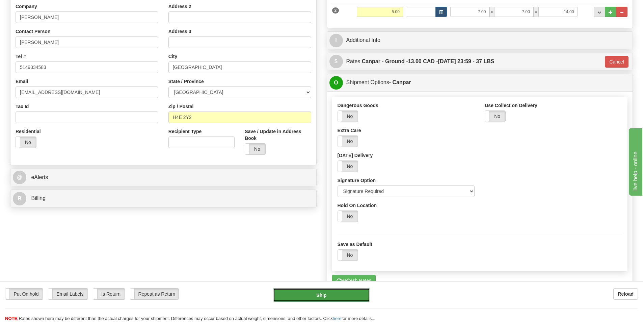
click at [352, 291] on button "Ship" at bounding box center [321, 295] width 97 height 14
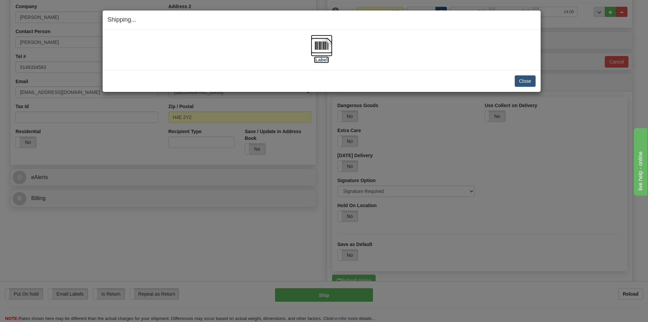
click at [326, 44] on img at bounding box center [322, 46] width 22 height 22
click at [531, 85] on button "Close" at bounding box center [525, 80] width 21 height 11
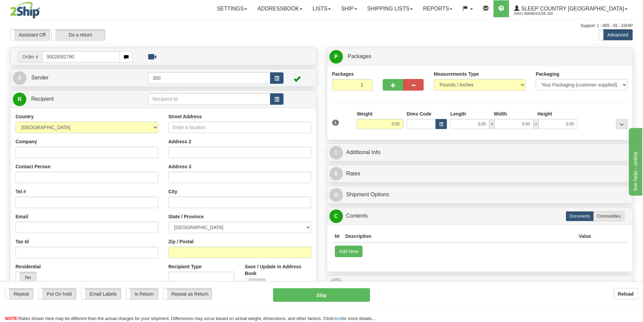
type input "9002i092790"
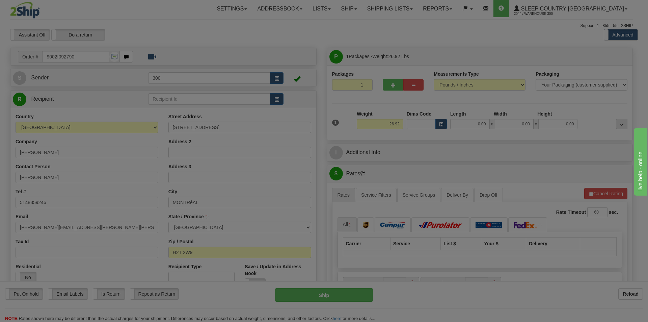
type input "[GEOGRAPHIC_DATA]"
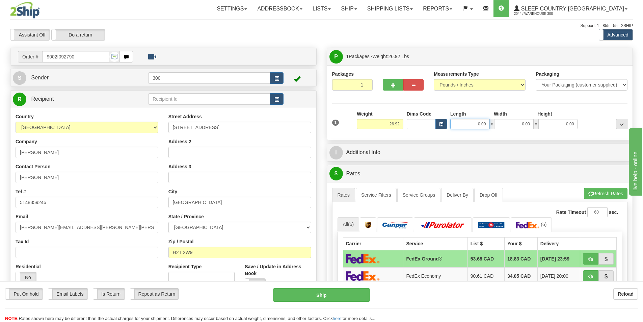
click at [473, 127] on input "0.00" at bounding box center [469, 124] width 39 height 10
type input "13.00"
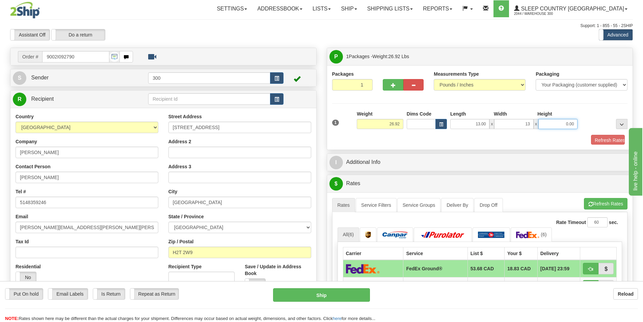
type input "13.00"
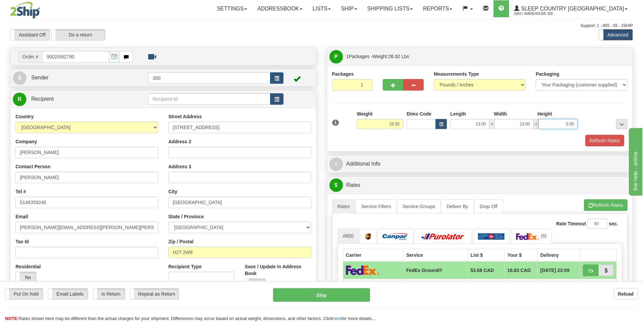
type input "4"
type input "23.00"
click at [595, 137] on button "Refresh Rates" at bounding box center [604, 140] width 39 height 11
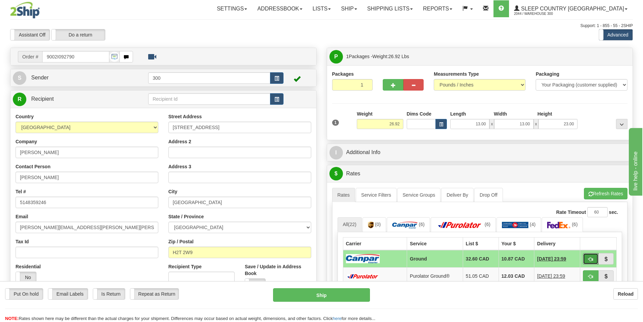
click at [591, 255] on button "button" at bounding box center [591, 258] width 16 height 11
type input "1"
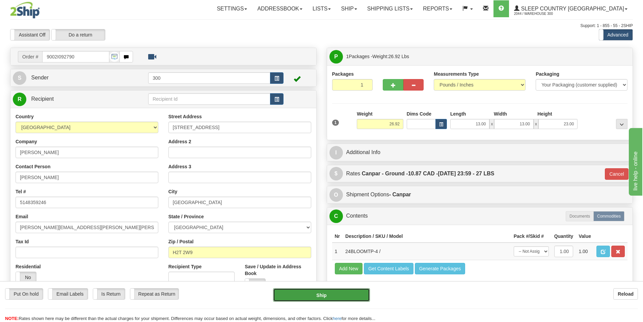
click at [347, 294] on button "Ship" at bounding box center [321, 295] width 97 height 14
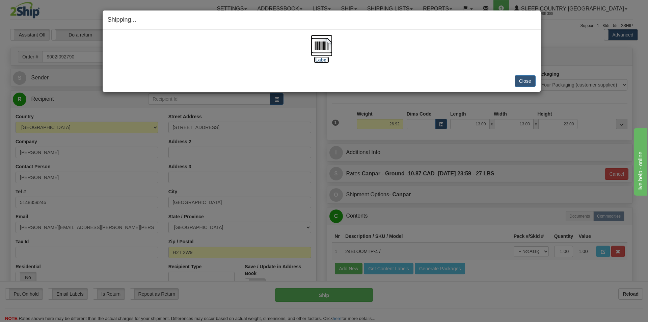
click at [329, 40] on img at bounding box center [322, 46] width 22 height 22
click at [533, 84] on button "Close" at bounding box center [525, 80] width 21 height 11
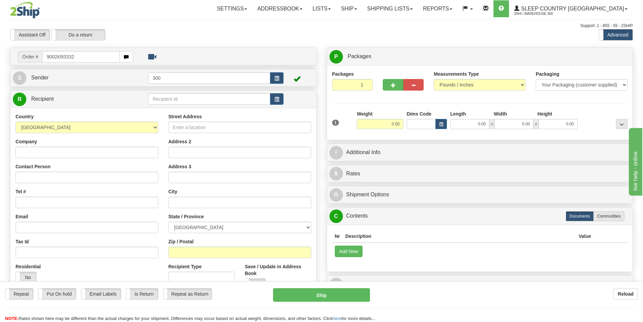
type input "9002i093332"
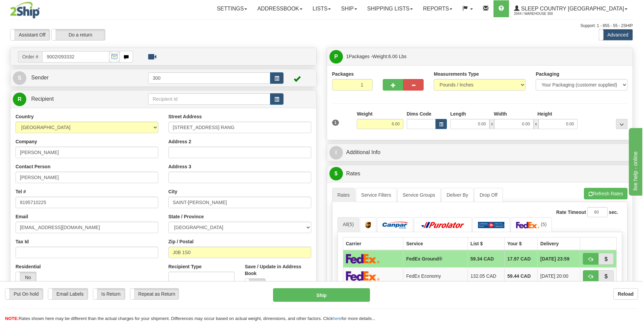
drag, startPoint x: 470, startPoint y: 130, endPoint x: 469, endPoint y: 126, distance: 3.8
click at [470, 130] on div "1 Weight 6.00 Dims Code 0.00" at bounding box center [480, 122] width 299 height 24
click at [469, 126] on input "0.00" at bounding box center [469, 124] width 39 height 10
type input "6.00"
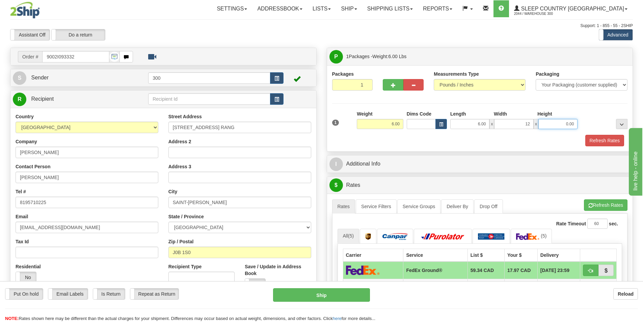
type input "12.00"
type input "16.00"
click at [597, 142] on button "Refresh Rates" at bounding box center [604, 140] width 39 height 11
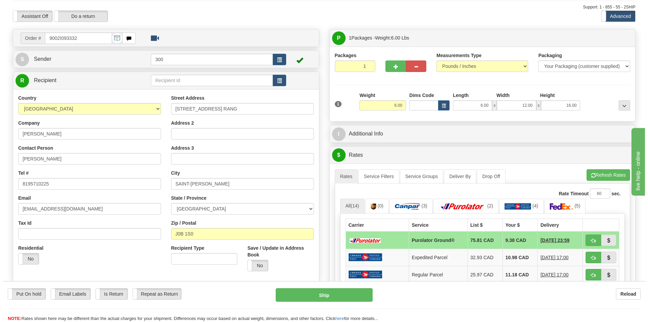
scroll to position [34, 0]
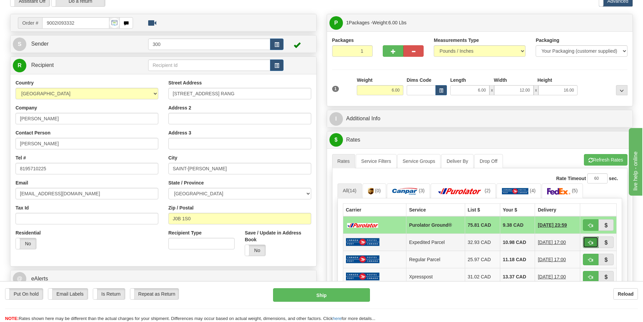
click at [591, 243] on span "button" at bounding box center [591, 242] width 5 height 4
type input "DOM.EP"
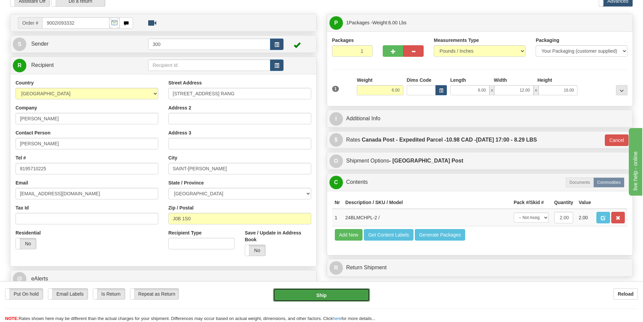
click at [320, 295] on button "Ship" at bounding box center [321, 295] width 97 height 14
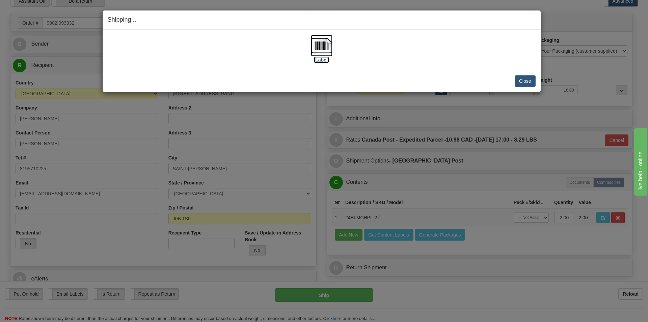
click at [317, 44] on img at bounding box center [322, 46] width 22 height 22
click at [534, 82] on button "Close" at bounding box center [525, 80] width 21 height 11
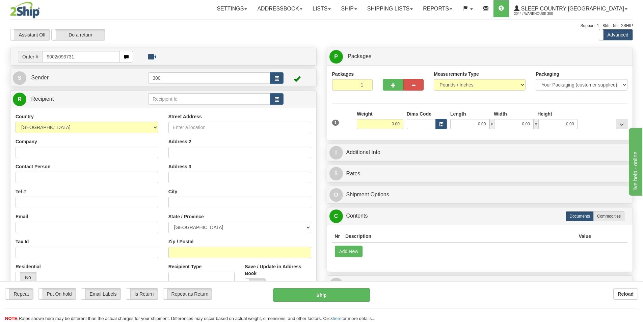
type input "9002i093731"
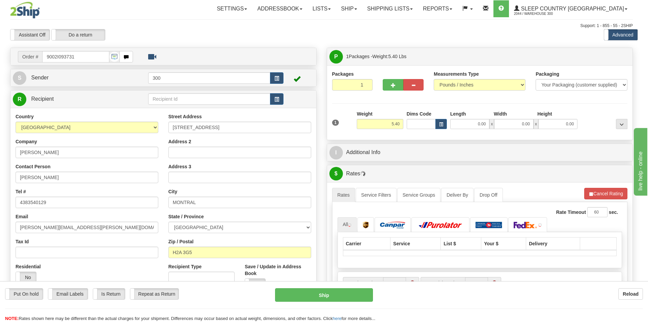
type input "[GEOGRAPHIC_DATA]"
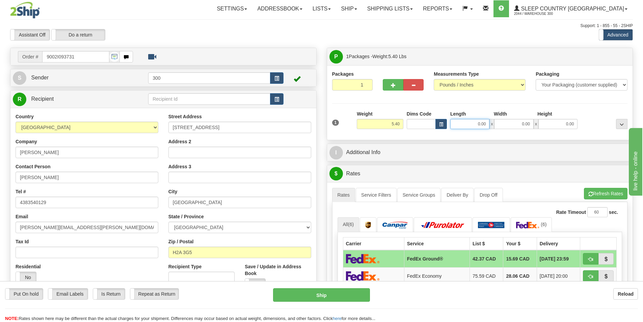
click at [477, 121] on input "0.00" at bounding box center [469, 124] width 39 height 10
type input "18.00"
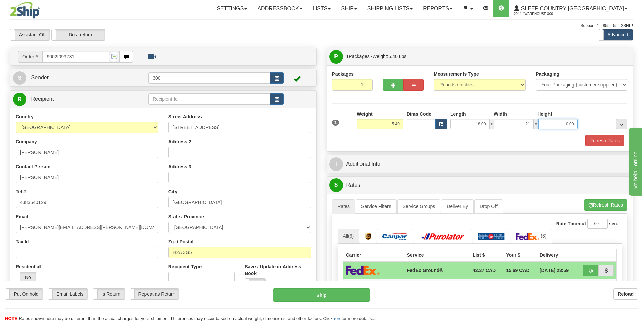
type input "21.00"
type input "7.00"
click at [598, 143] on button "Refresh Rates" at bounding box center [604, 140] width 39 height 11
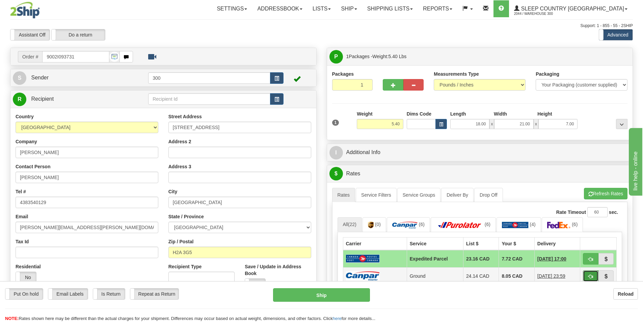
click at [590, 272] on button "button" at bounding box center [591, 275] width 16 height 11
type input "1"
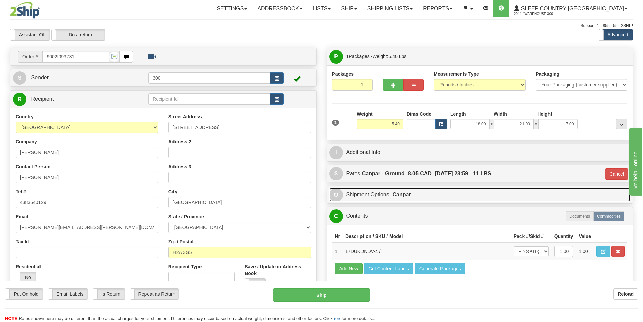
click at [378, 192] on link "O Shipment Options - Canpar" at bounding box center [480, 195] width 301 height 14
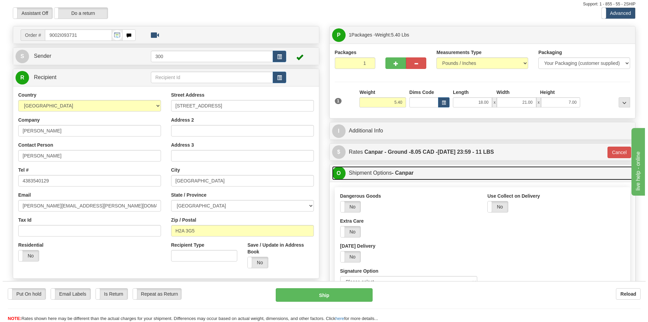
scroll to position [68, 0]
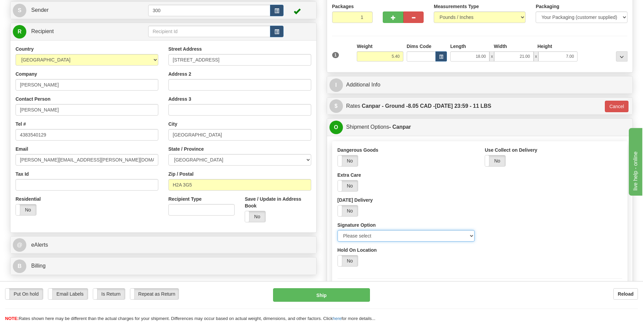
drag, startPoint x: 398, startPoint y: 233, endPoint x: 397, endPoint y: 238, distance: 5.7
click at [398, 233] on select "Please select No Signature Required Signature Required Adult Signature" at bounding box center [406, 235] width 137 height 11
select select "2"
click at [338, 230] on select "Please select No Signature Required Signature Required Adult Signature" at bounding box center [406, 235] width 137 height 11
click at [366, 286] on div "Put On hold Put On hold Email Labels Email Labels Edit Is Return Is Return Repe…" at bounding box center [321, 301] width 643 height 41
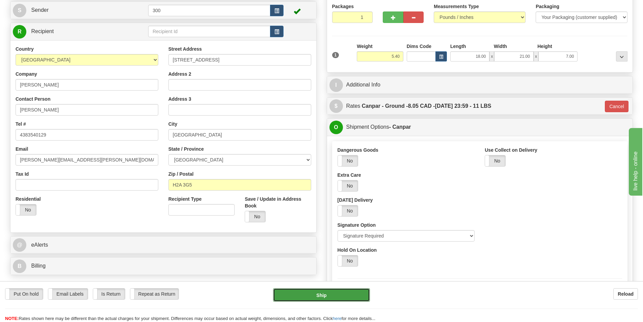
click at [366, 288] on button "Ship" at bounding box center [321, 295] width 97 height 14
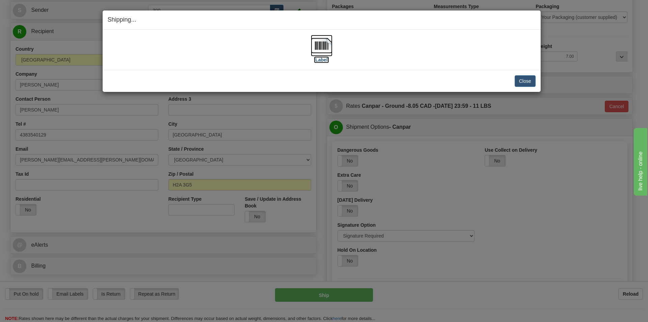
click at [325, 50] on img at bounding box center [322, 46] width 22 height 22
click at [522, 87] on div "Close Cancel Cancel Shipment and Quit Pickup Quit Pickup ONLY" at bounding box center [322, 81] width 438 height 22
click at [522, 85] on button "Close" at bounding box center [525, 80] width 21 height 11
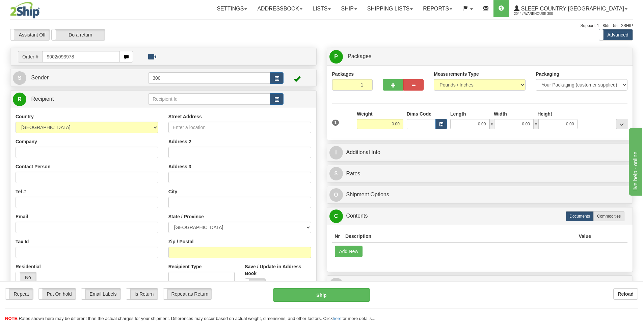
type input "9002i093978"
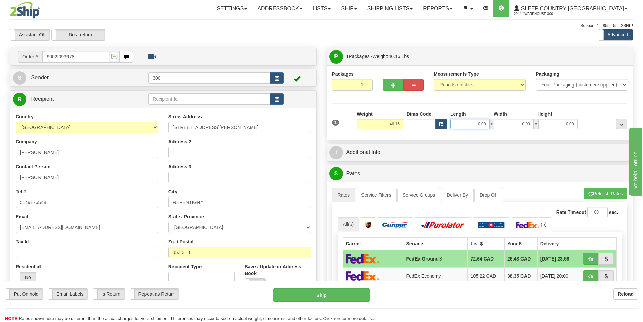
click at [473, 124] on input "0.00" at bounding box center [469, 124] width 39 height 10
type input "17.00"
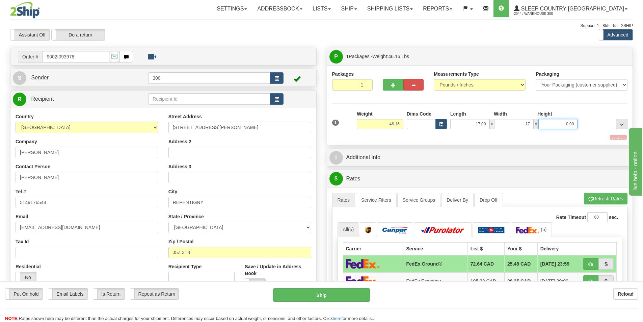
type input "17.00"
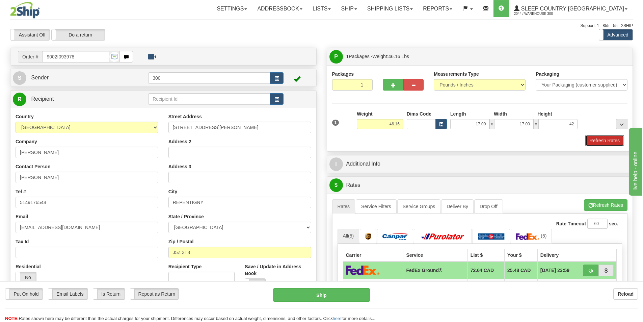
type input "42.00"
click at [596, 143] on button "Refresh Rates" at bounding box center [604, 140] width 39 height 11
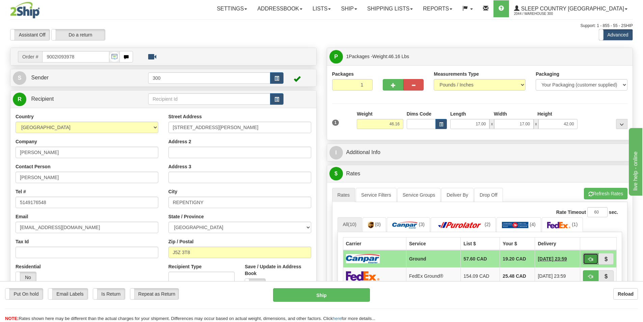
click at [588, 255] on button "button" at bounding box center [591, 258] width 16 height 11
type input "1"
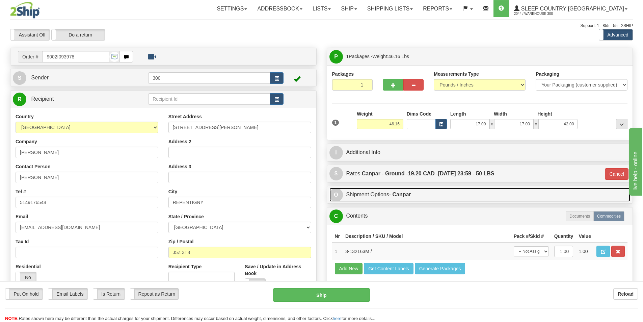
click at [398, 189] on link "O Shipment Options - Canpar" at bounding box center [480, 195] width 301 height 14
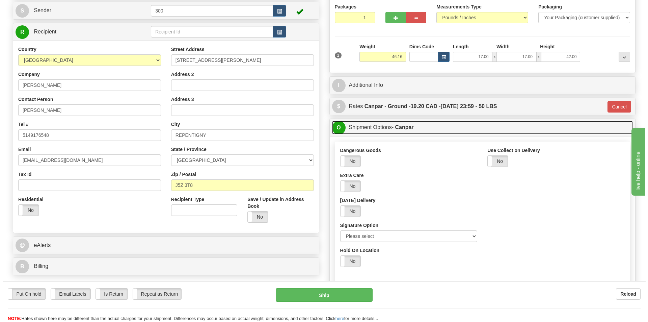
scroll to position [68, 0]
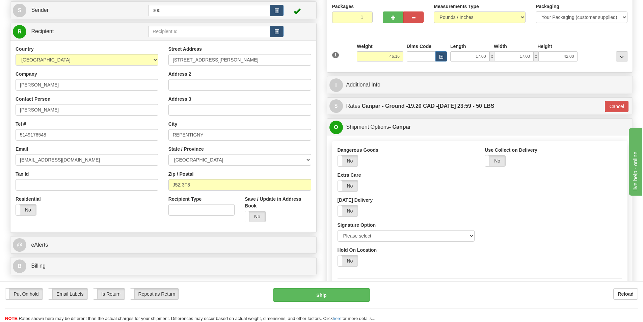
click at [394, 242] on div "Dangerous Goods Yes No Extra Care Yes No Saturday Delivery Yes No Signature Opt…" at bounding box center [407, 197] width 148 height 100
drag, startPoint x: 374, startPoint y: 235, endPoint x: 370, endPoint y: 241, distance: 7.0
click at [373, 235] on select "Please select No Signature Required Signature Required Adult Signature" at bounding box center [406, 235] width 137 height 11
select select "2"
click at [338, 230] on select "Please select No Signature Required Signature Required Adult Signature" at bounding box center [406, 235] width 137 height 11
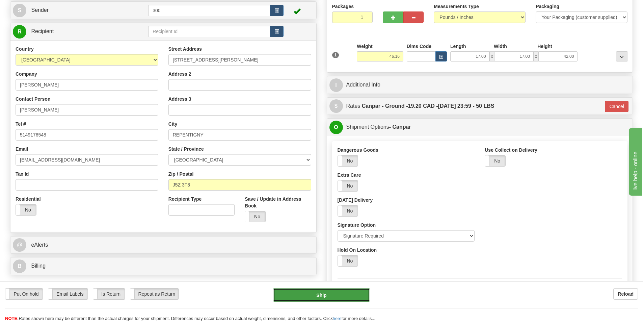
click at [336, 295] on button "Ship" at bounding box center [321, 295] width 97 height 14
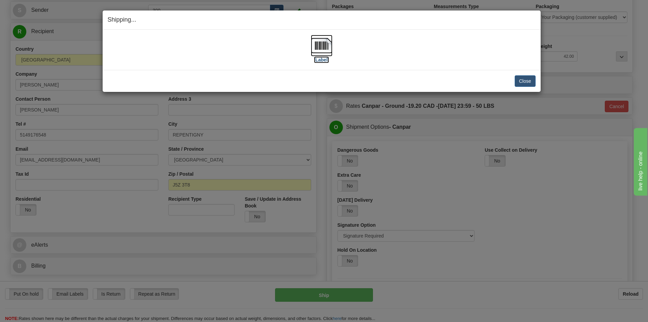
click at [316, 52] on img at bounding box center [322, 46] width 22 height 22
click at [536, 84] on div "Close Cancel Cancel Shipment and Quit Pickup Quit Pickup ONLY" at bounding box center [322, 81] width 438 height 22
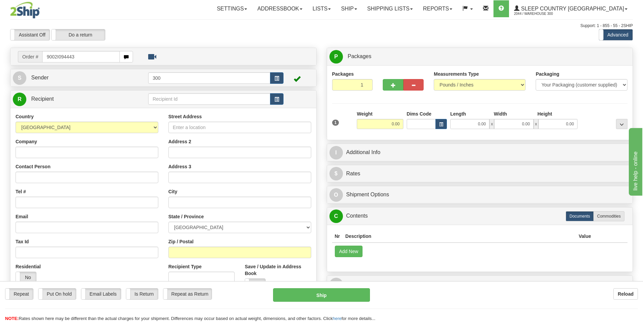
type input "9002I094443"
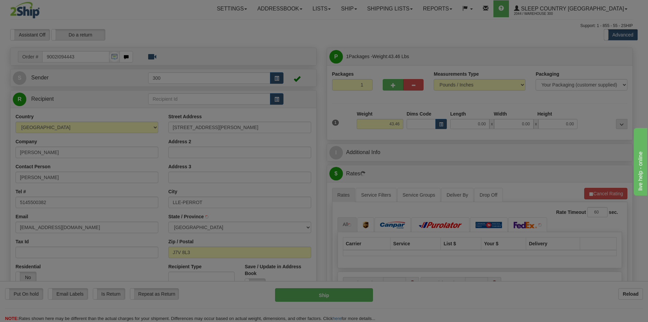
type input "L'ILE-PERROT"
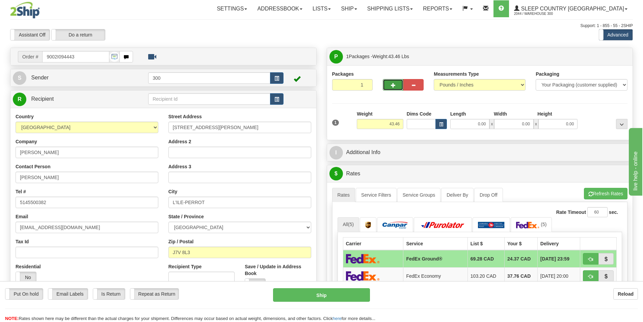
click at [388, 86] on button "button" at bounding box center [393, 84] width 20 height 11
type input "2"
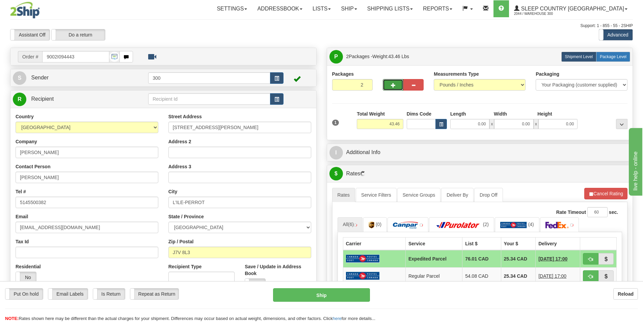
click at [611, 53] on label "Package Level Pack.." at bounding box center [613, 57] width 34 height 10
radio input "true"
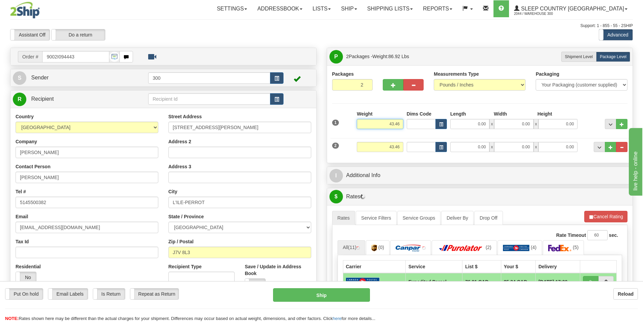
drag, startPoint x: 382, startPoint y: 122, endPoint x: 466, endPoint y: 128, distance: 83.6
click at [466, 128] on div "1 Weight 43.46 Dims Code x x" at bounding box center [480, 122] width 299 height 24
click at [395, 143] on input "43.46" at bounding box center [380, 147] width 47 height 10
type input "40.00"
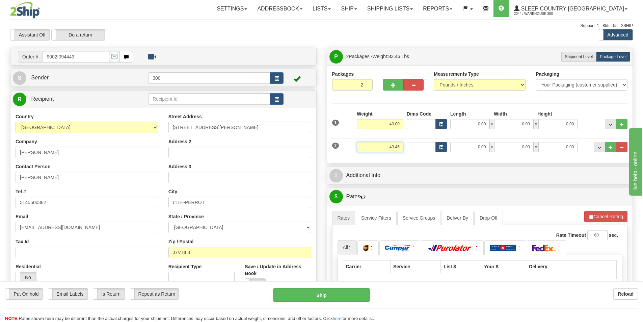
click at [395, 143] on input "43.46" at bounding box center [380, 147] width 47 height 10
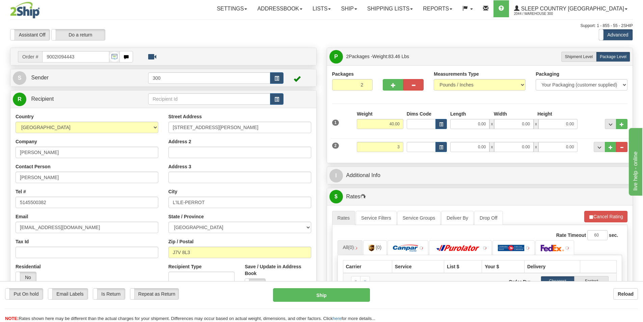
type input "3.00"
click at [447, 107] on div "Packages 2 2 Measurements Type" at bounding box center [480, 114] width 296 height 87
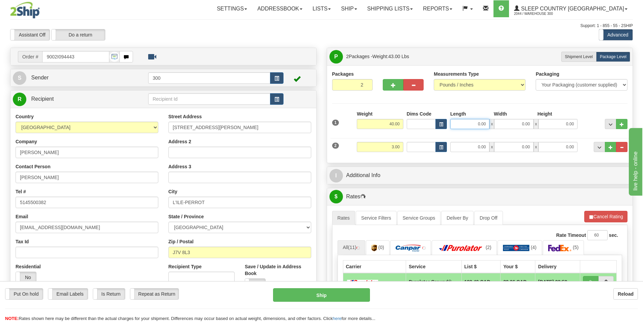
click at [483, 122] on input "0.00" at bounding box center [469, 124] width 39 height 10
type input "16.00"
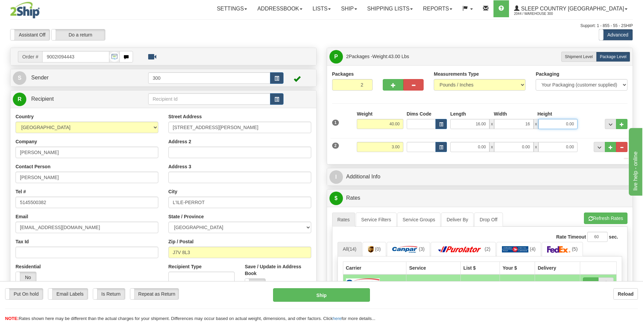
type input "16.00"
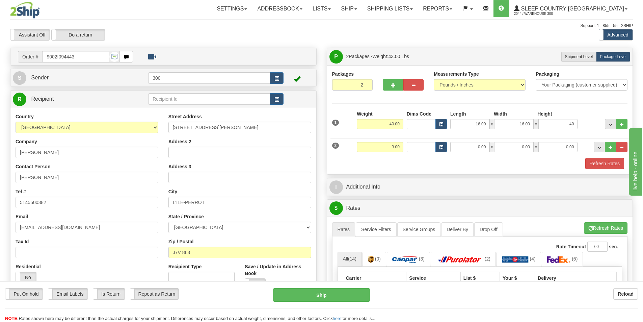
type input "40.00"
click at [483, 149] on input "0.00" at bounding box center [469, 147] width 39 height 10
type input "7.00"
type input "14.00"
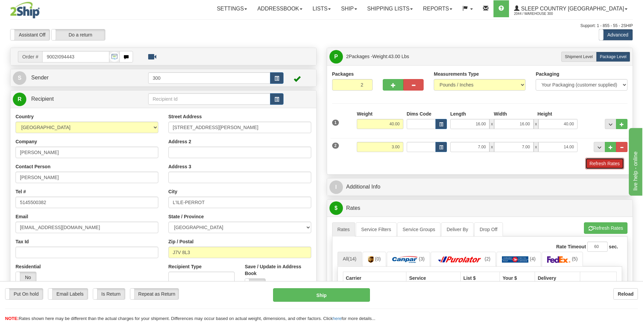
click at [617, 164] on button "Refresh Rates" at bounding box center [604, 163] width 39 height 11
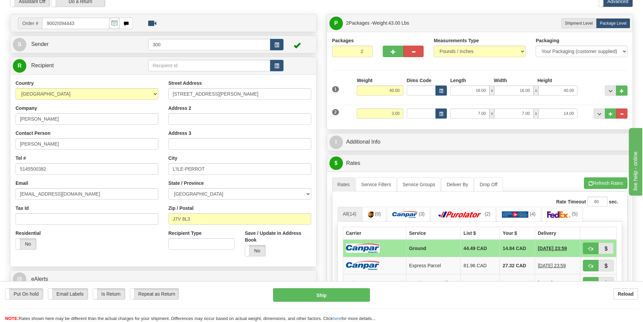
scroll to position [34, 0]
click at [587, 247] on button "button" at bounding box center [591, 247] width 16 height 11
type input "1"
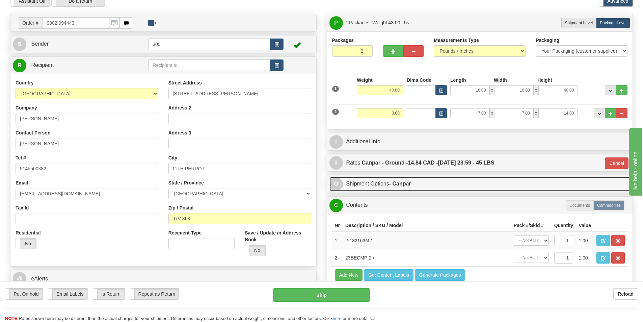
click at [383, 188] on link "O Shipment Options - Canpar" at bounding box center [480, 184] width 301 height 14
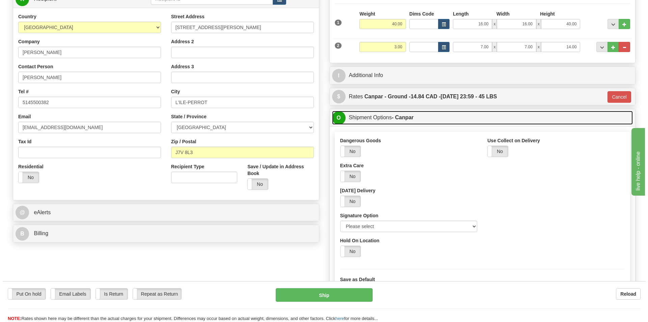
scroll to position [101, 0]
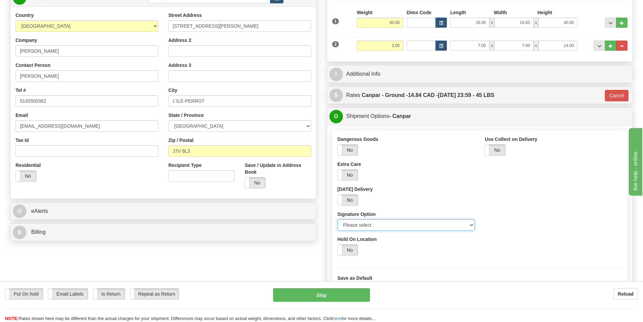
click at [389, 225] on select "Please select No Signature Required Signature Required Adult Signature" at bounding box center [406, 224] width 137 height 11
select select "2"
click at [338, 219] on select "Please select No Signature Required Signature Required Adult Signature" at bounding box center [406, 224] width 137 height 11
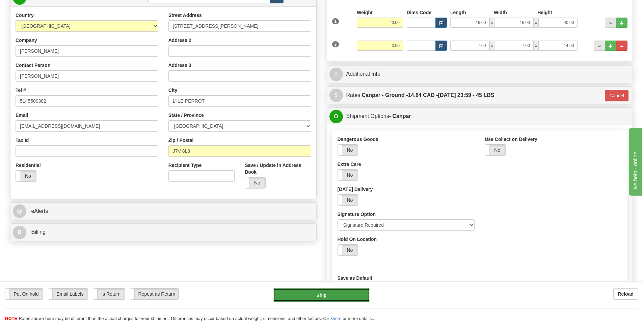
click at [357, 291] on button "Ship" at bounding box center [321, 295] width 97 height 14
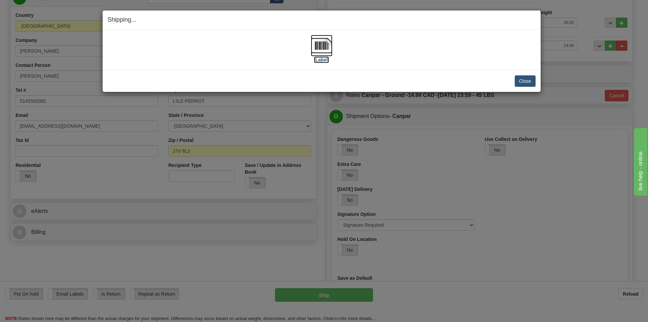
click at [320, 41] on img at bounding box center [322, 46] width 22 height 22
click at [532, 78] on button "Close" at bounding box center [525, 80] width 21 height 11
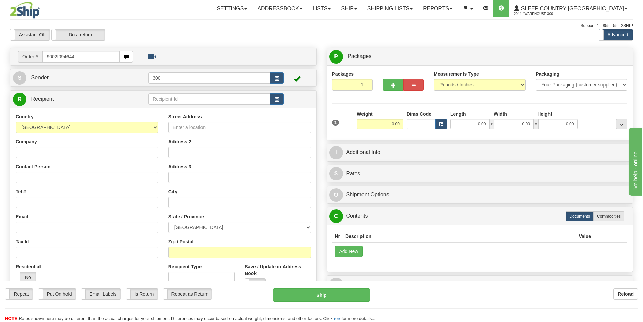
type input "9002I094644"
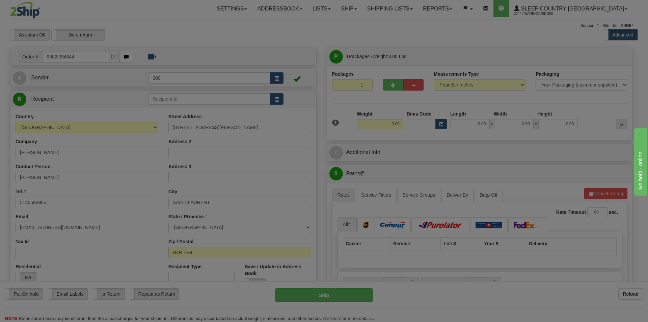
type input "SAINT-LAURENT"
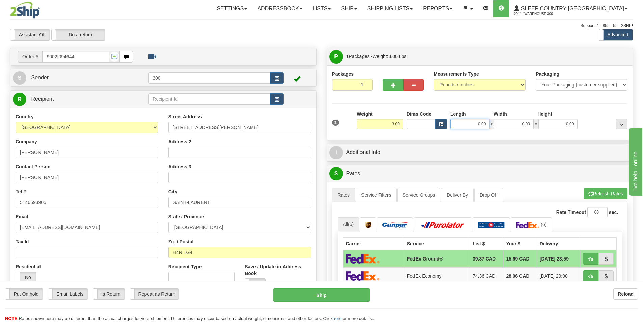
click at [471, 125] on input "0.00" at bounding box center [469, 124] width 39 height 10
type input "6.00"
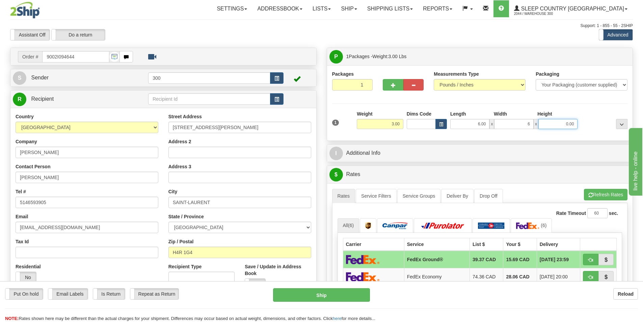
type input "6.00"
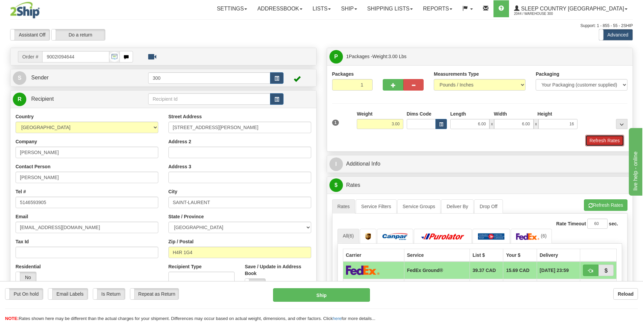
type input "16.00"
click at [594, 140] on button "Refresh Rates" at bounding box center [604, 140] width 39 height 11
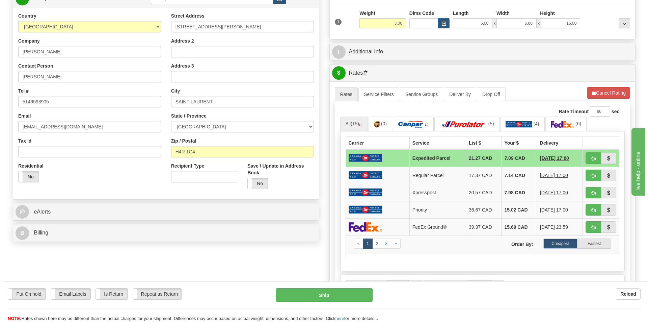
scroll to position [101, 0]
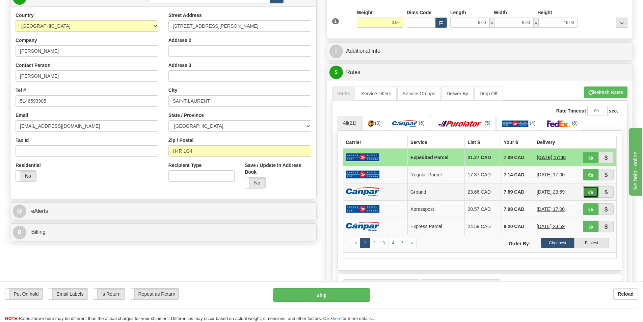
click at [593, 192] on span "button" at bounding box center [591, 192] width 5 height 4
type input "1"
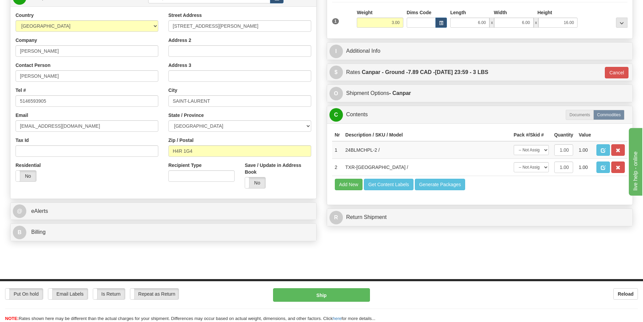
click at [332, 303] on div "Put On hold Put On hold Email Labels Email Labels Edit Is Return Is Return Repe…" at bounding box center [321, 305] width 643 height 34
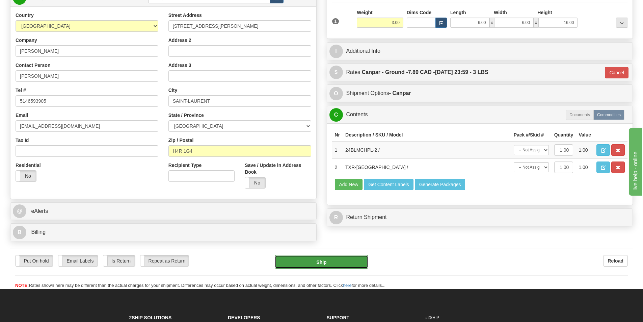
click at [317, 267] on button "Ship" at bounding box center [322, 262] width 94 height 14
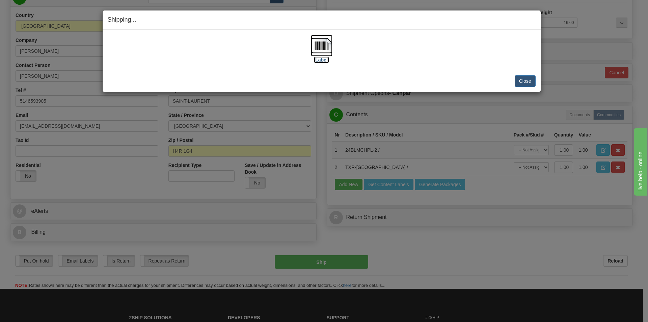
click at [319, 51] on img at bounding box center [322, 46] width 22 height 22
click at [529, 78] on button "Close" at bounding box center [525, 80] width 21 height 11
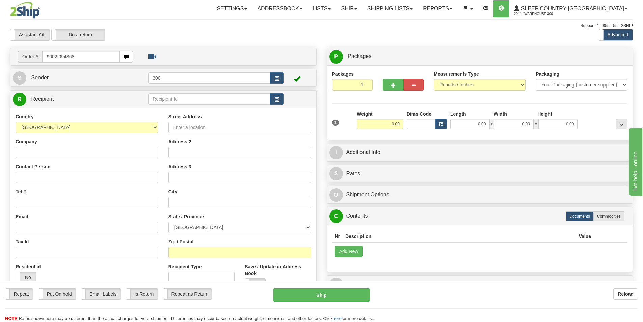
type input "9002I094868"
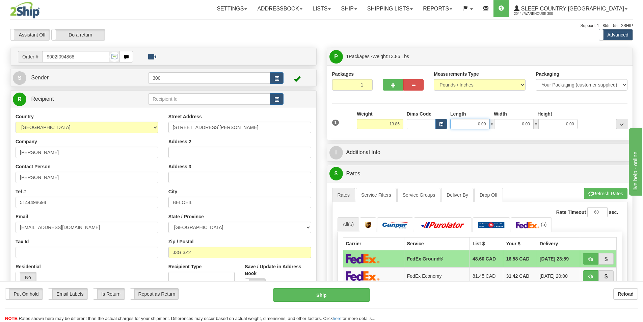
click at [477, 127] on input "0.00" at bounding box center [469, 124] width 39 height 10
type input "17.00"
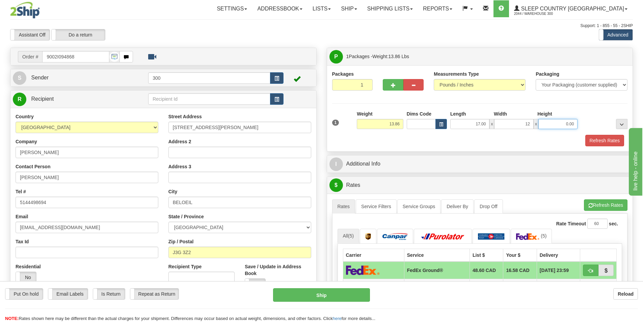
type input "12.00"
type input "16.00"
click at [613, 137] on button "Refresh Rates" at bounding box center [604, 140] width 39 height 11
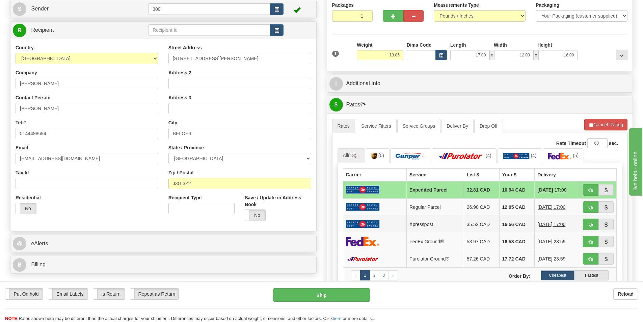
scroll to position [135, 0]
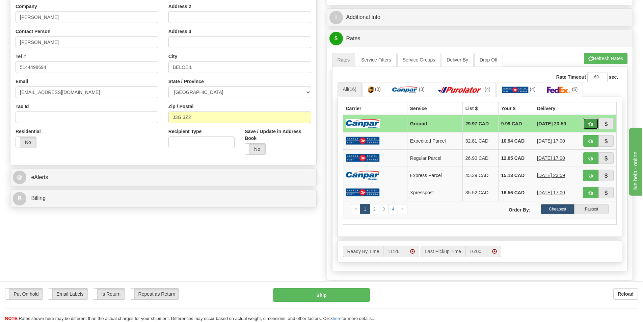
click at [594, 127] on button "button" at bounding box center [591, 123] width 16 height 11
type input "1"
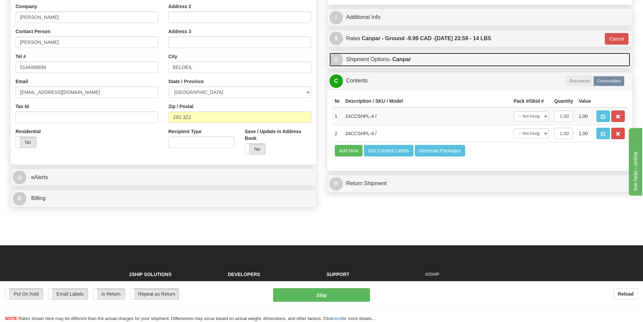
click at [384, 58] on link "O Shipment Options - Canpar" at bounding box center [480, 60] width 301 height 14
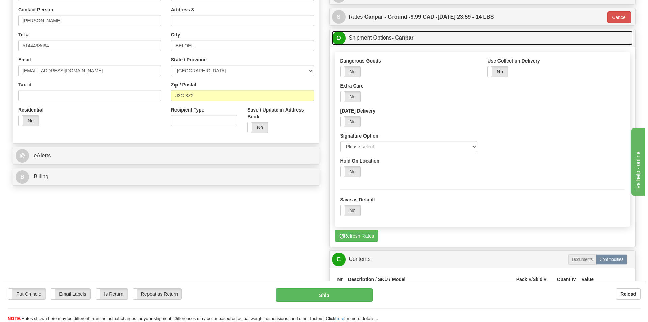
scroll to position [169, 0]
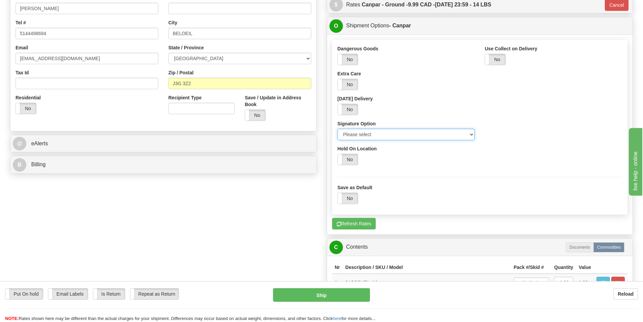
drag, startPoint x: 402, startPoint y: 130, endPoint x: 402, endPoint y: 137, distance: 7.1
click at [402, 130] on select "Please select No Signature Required Signature Required Adult Signature" at bounding box center [406, 134] width 137 height 11
select select "2"
click at [338, 129] on select "Please select No Signature Required Signature Required Adult Signature" at bounding box center [406, 134] width 137 height 11
click at [340, 290] on button "Ship" at bounding box center [321, 295] width 97 height 14
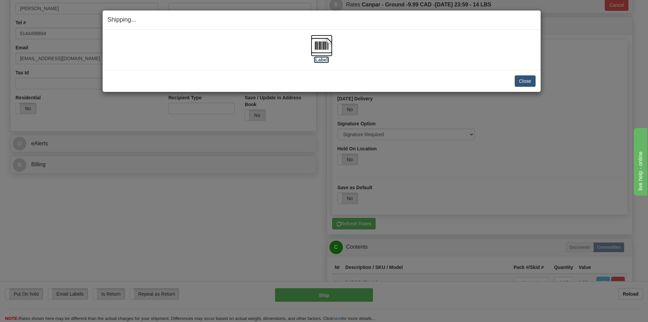
click at [324, 47] on img at bounding box center [322, 46] width 22 height 22
click at [530, 80] on button "Close" at bounding box center [525, 80] width 21 height 11
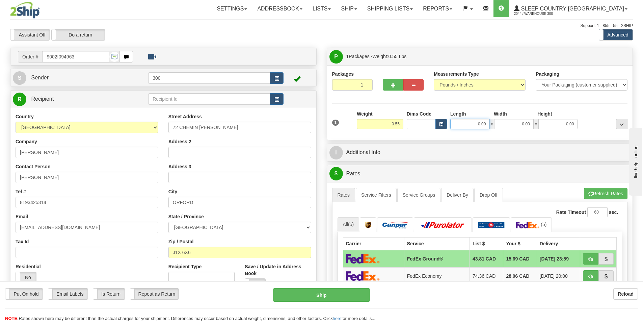
click at [477, 124] on input "0.00" at bounding box center [469, 124] width 39 height 10
type input "9.00"
type input "6.00"
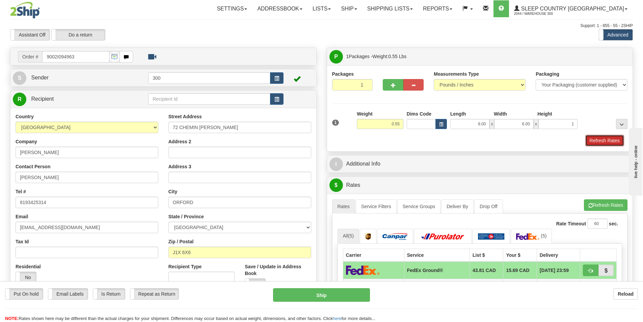
type input "1.00"
click at [597, 139] on button "Refresh Rates" at bounding box center [604, 140] width 39 height 11
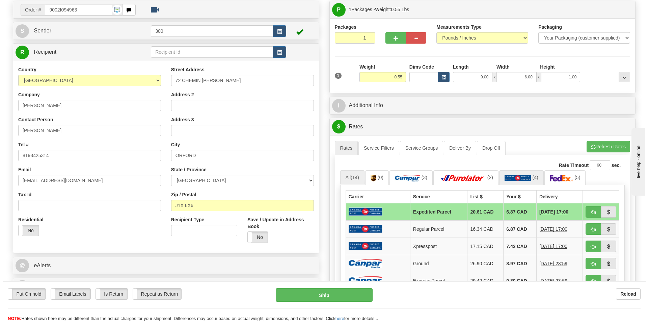
scroll to position [101, 0]
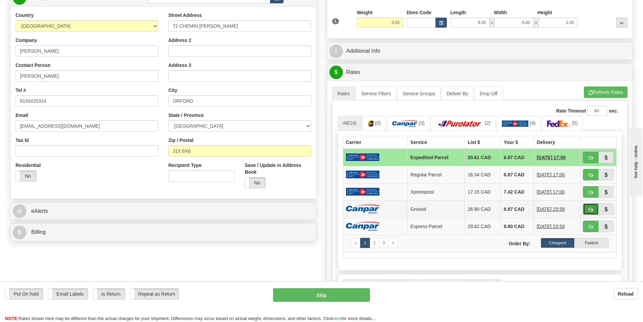
click at [591, 208] on span "button" at bounding box center [591, 209] width 5 height 4
type input "1"
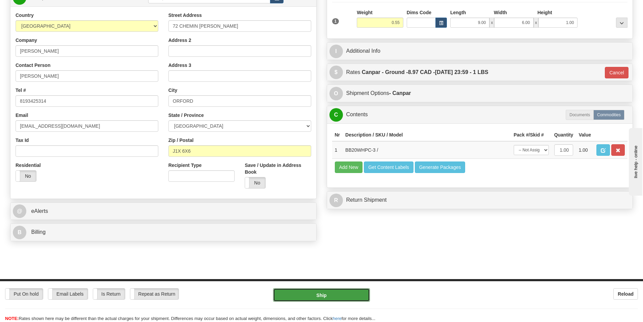
click at [338, 295] on button "Ship" at bounding box center [321, 295] width 97 height 14
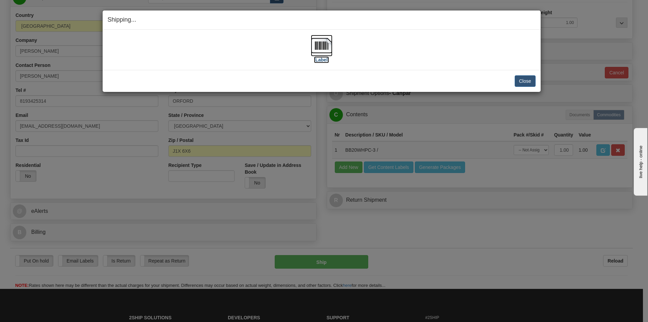
click at [327, 49] on img at bounding box center [322, 46] width 22 height 22
click at [528, 79] on button "Close" at bounding box center [525, 80] width 21 height 11
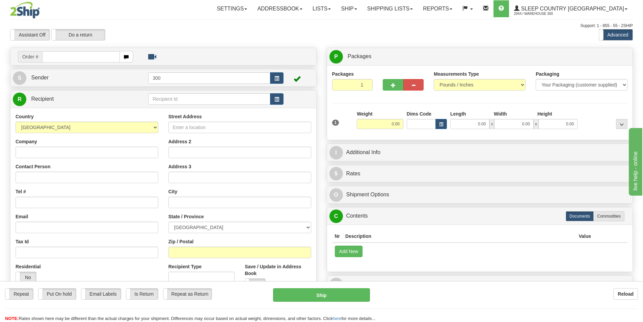
click at [109, 4] on div at bounding box center [59, 10] width 99 height 17
click at [408, 6] on link "Shipping lists" at bounding box center [390, 8] width 56 height 17
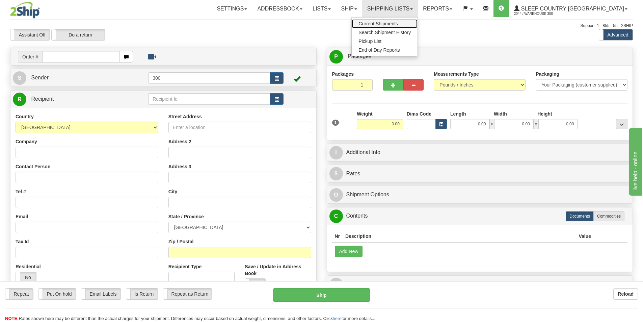
click at [398, 22] on span "Current Shipments" at bounding box center [379, 23] width 40 height 5
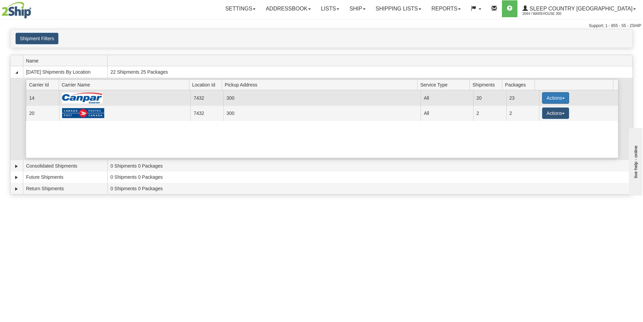
click at [550, 97] on button "Actions" at bounding box center [555, 97] width 27 height 11
click at [531, 110] on span "Details" at bounding box center [531, 110] width 18 height 5
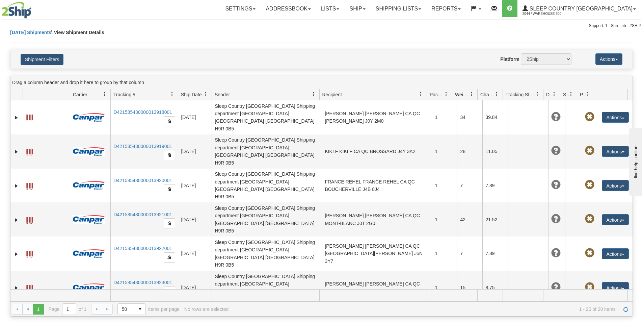
click at [454, 23] on div "Toggle navigation Settings Shipping Preferences Fields Preferences New" at bounding box center [321, 14] width 643 height 29
